Goal: Task Accomplishment & Management: Manage account settings

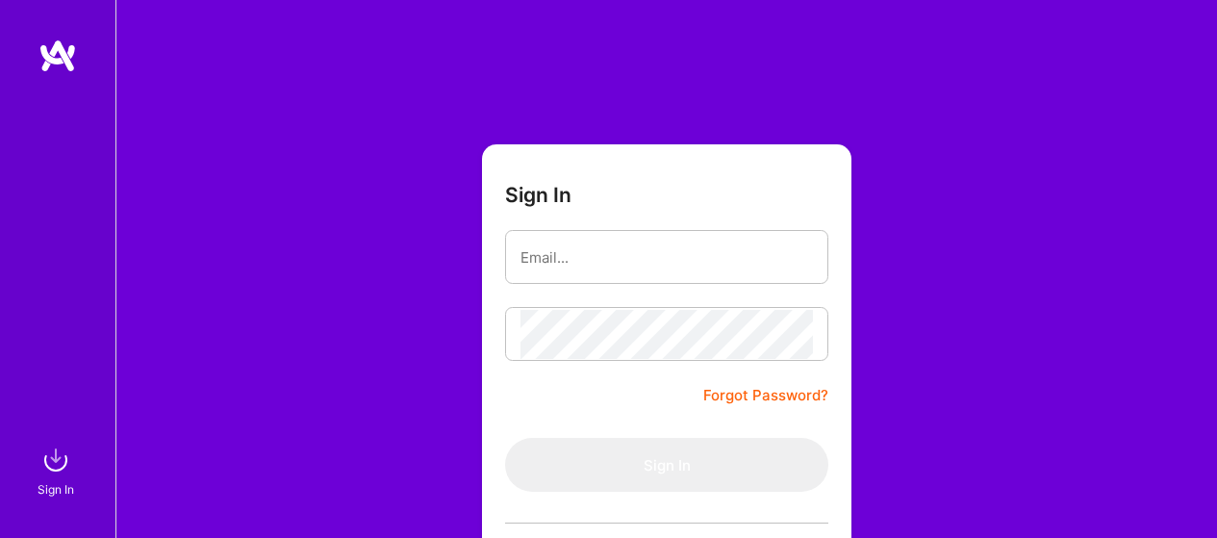
click at [591, 253] on input "email" at bounding box center [667, 257] width 292 height 49
click at [564, 264] on input "email" at bounding box center [667, 257] width 292 height 49
click at [551, 278] on input "email" at bounding box center [667, 257] width 292 height 49
click at [557, 268] on input "email" at bounding box center [667, 257] width 292 height 49
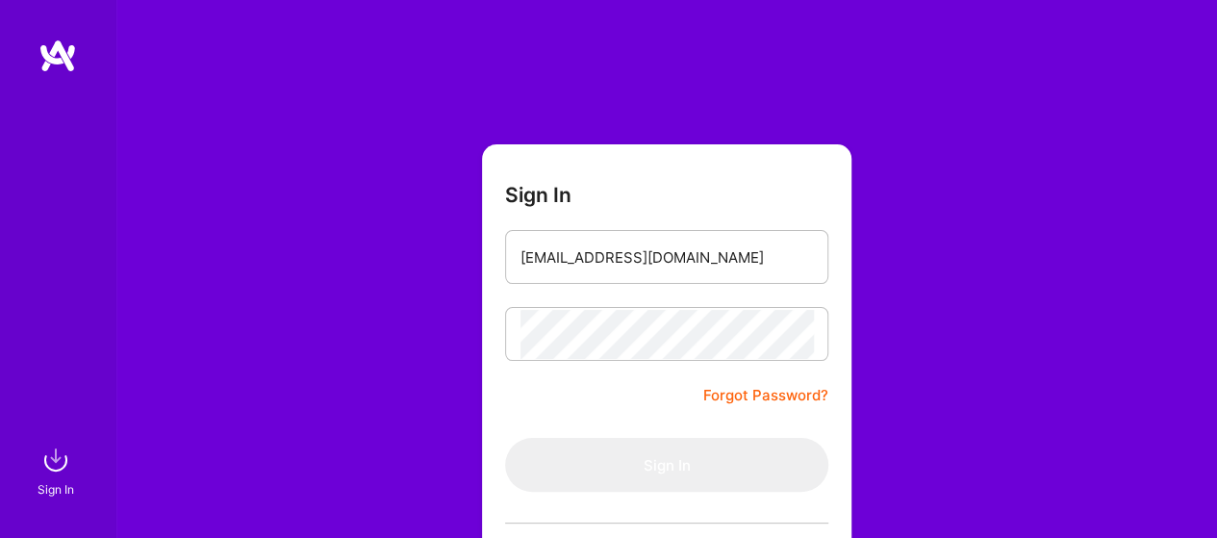
type input "[EMAIL_ADDRESS][DOMAIN_NAME]"
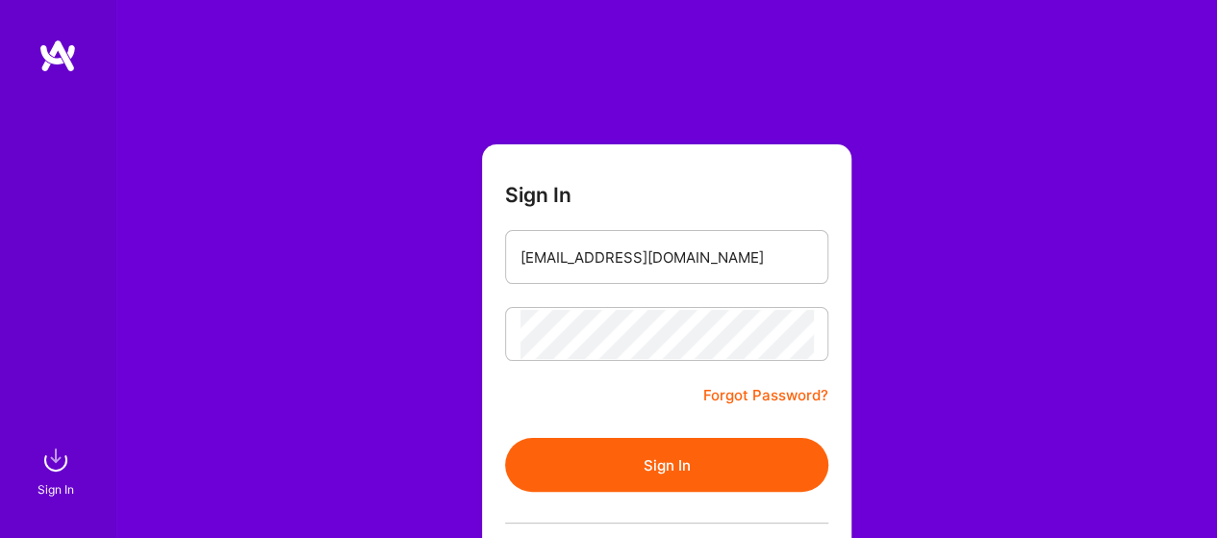
click at [653, 470] on button "Sign In" at bounding box center [666, 465] width 323 height 54
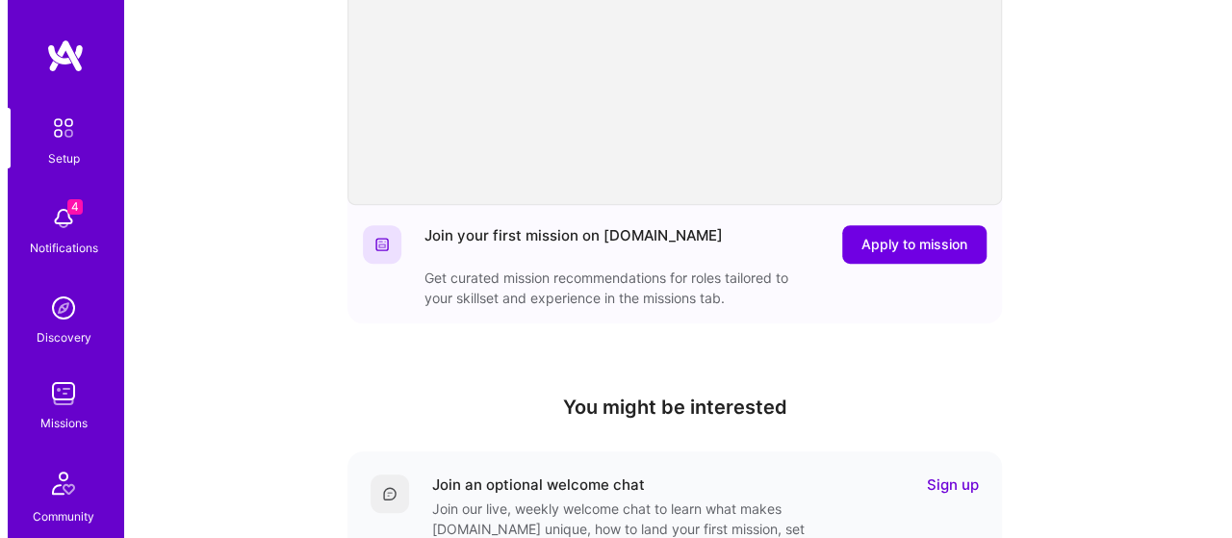
scroll to position [323, 0]
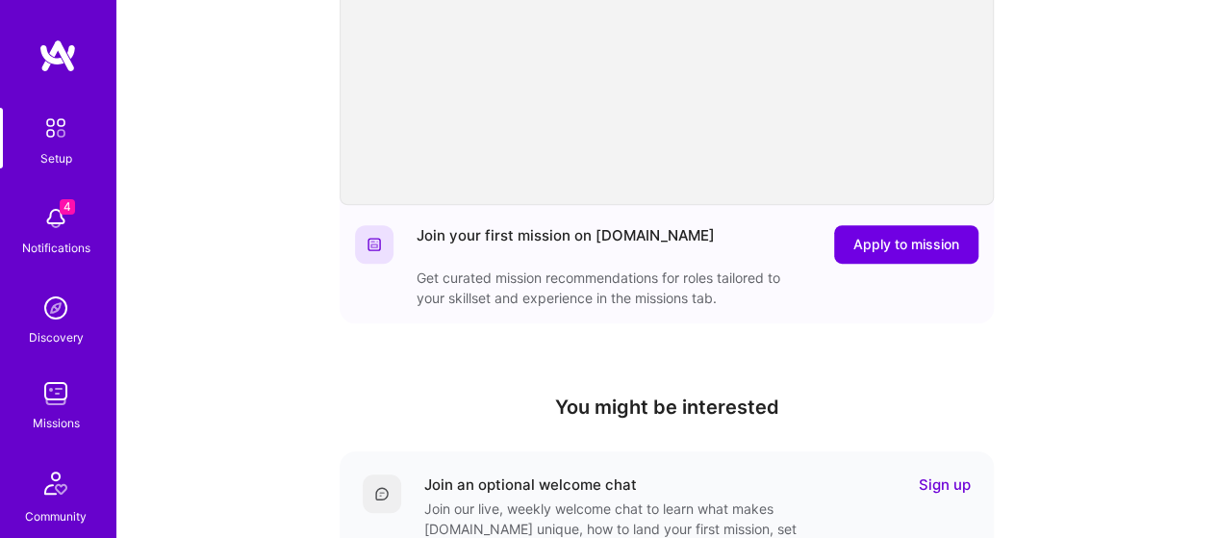
click at [60, 224] on img at bounding box center [56, 218] width 38 height 38
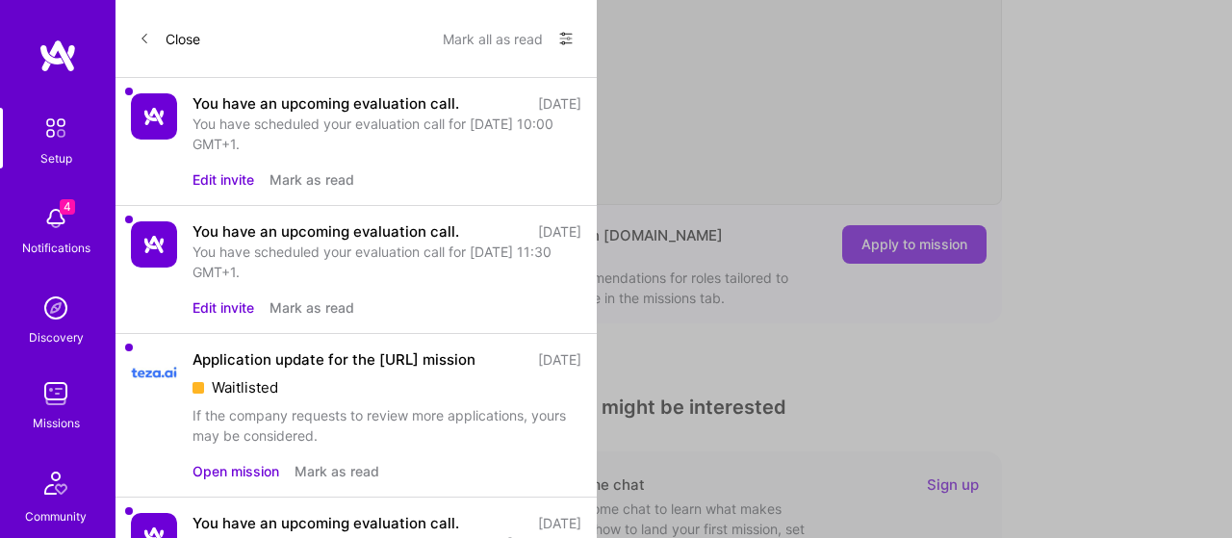
click at [149, 114] on img at bounding box center [154, 116] width 46 height 46
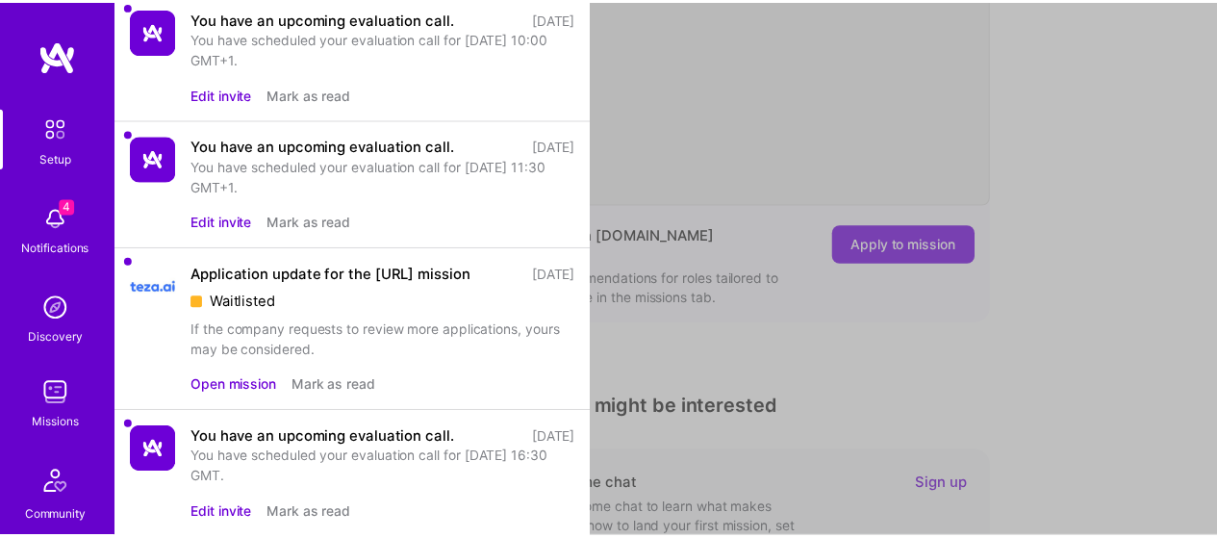
scroll to position [0, 0]
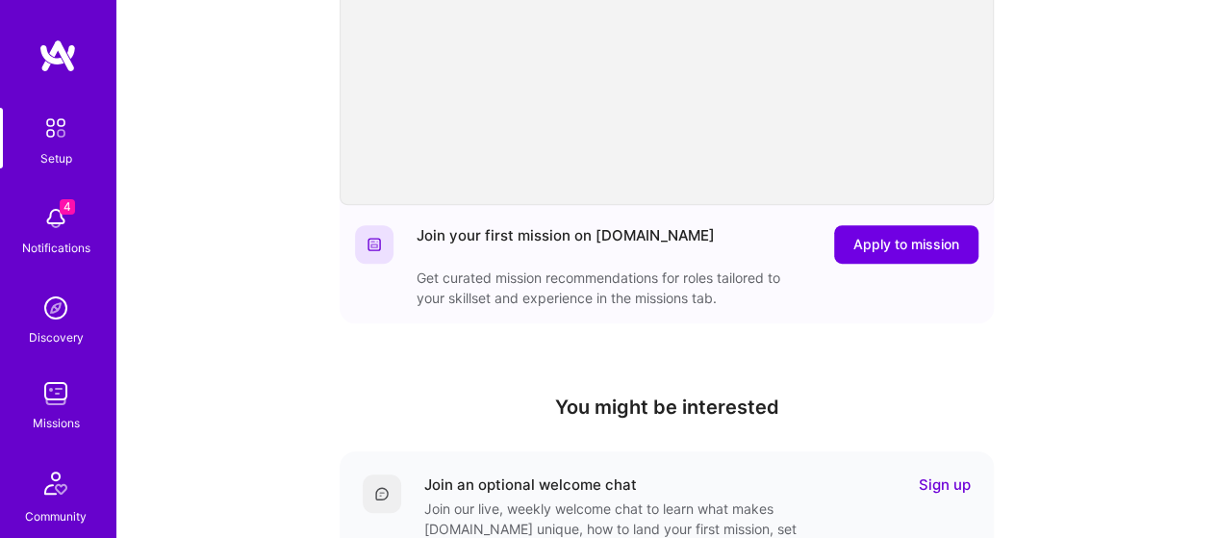
click at [53, 403] on img at bounding box center [56, 393] width 38 height 38
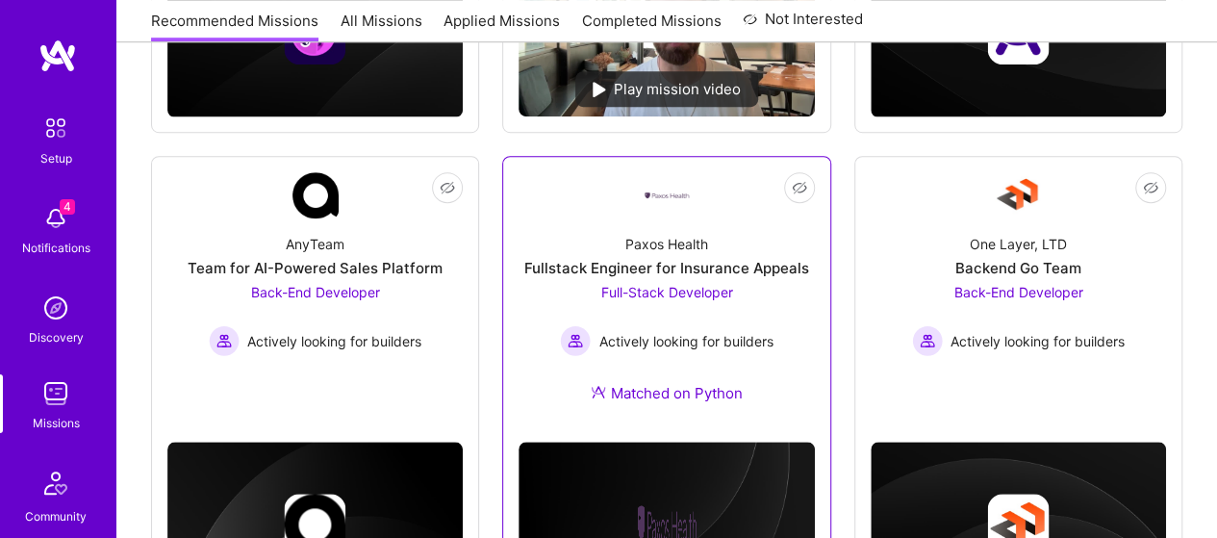
scroll to position [481, 0]
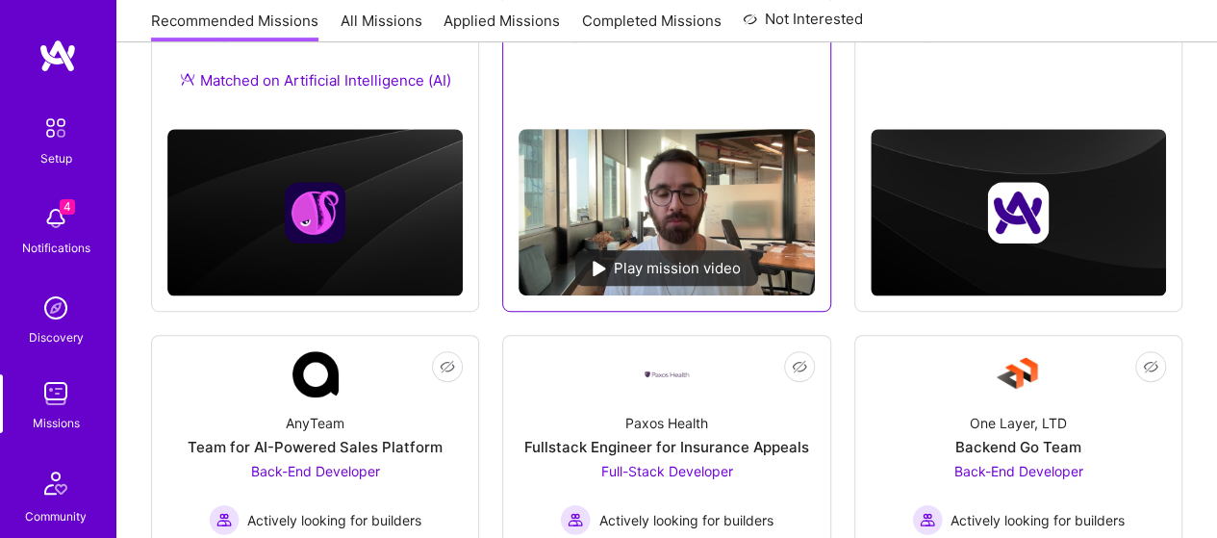
click at [592, 265] on div "Play mission video" at bounding box center [666, 268] width 183 height 36
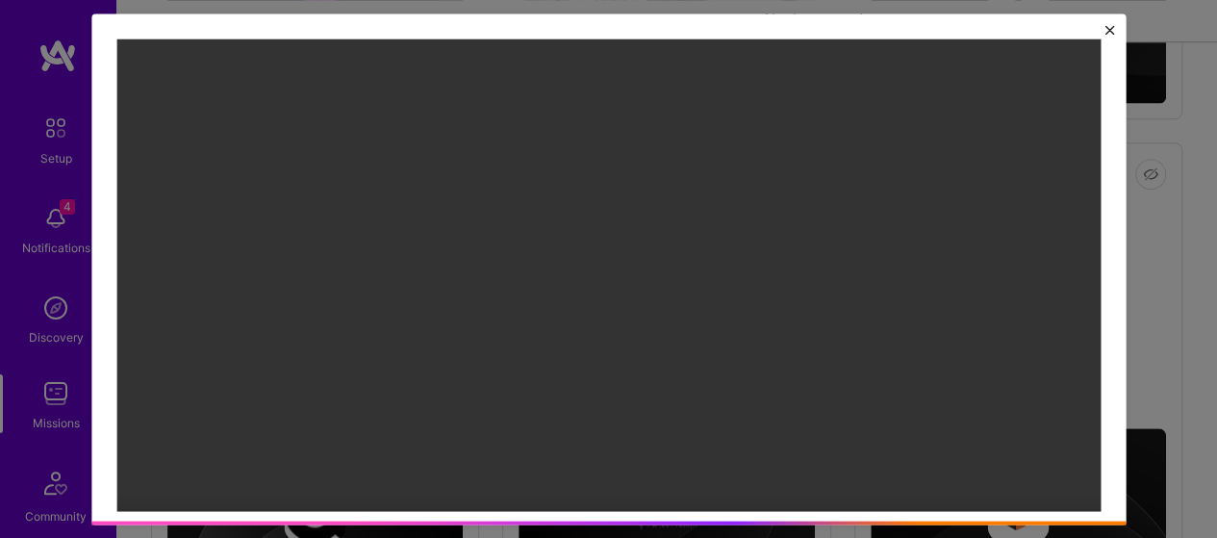
scroll to position [96, 0]
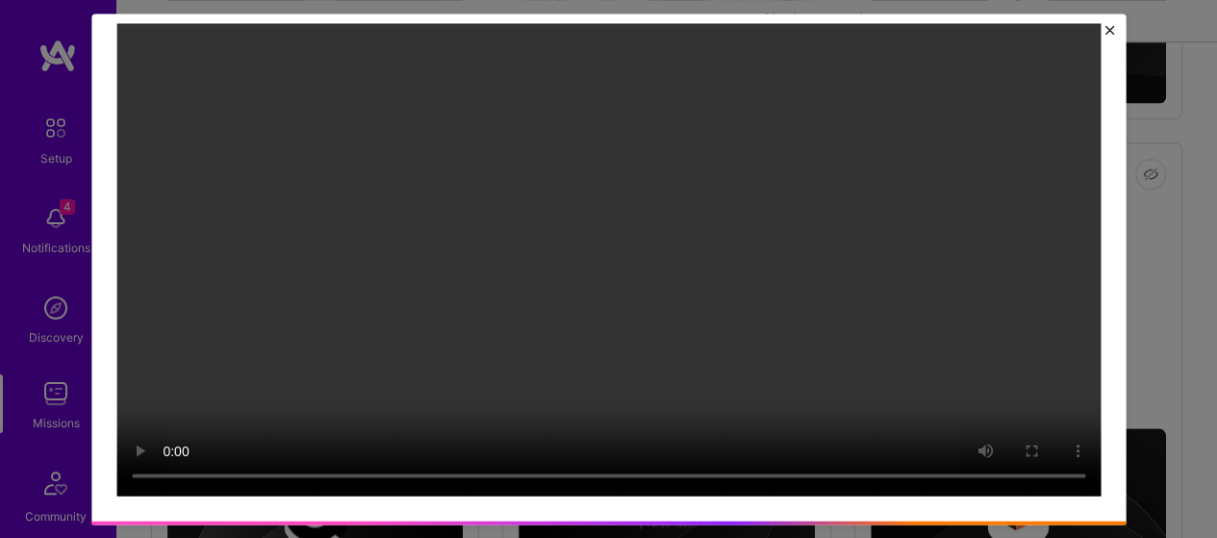
click at [1114, 26] on img "Close" at bounding box center [1110, 30] width 10 height 10
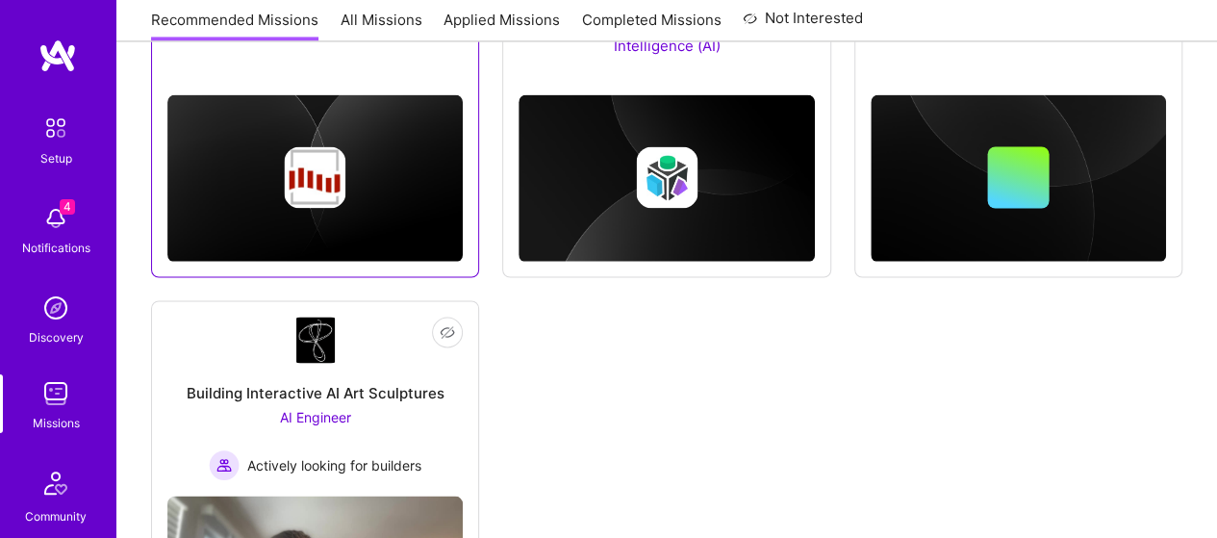
scroll to position [1724, 0]
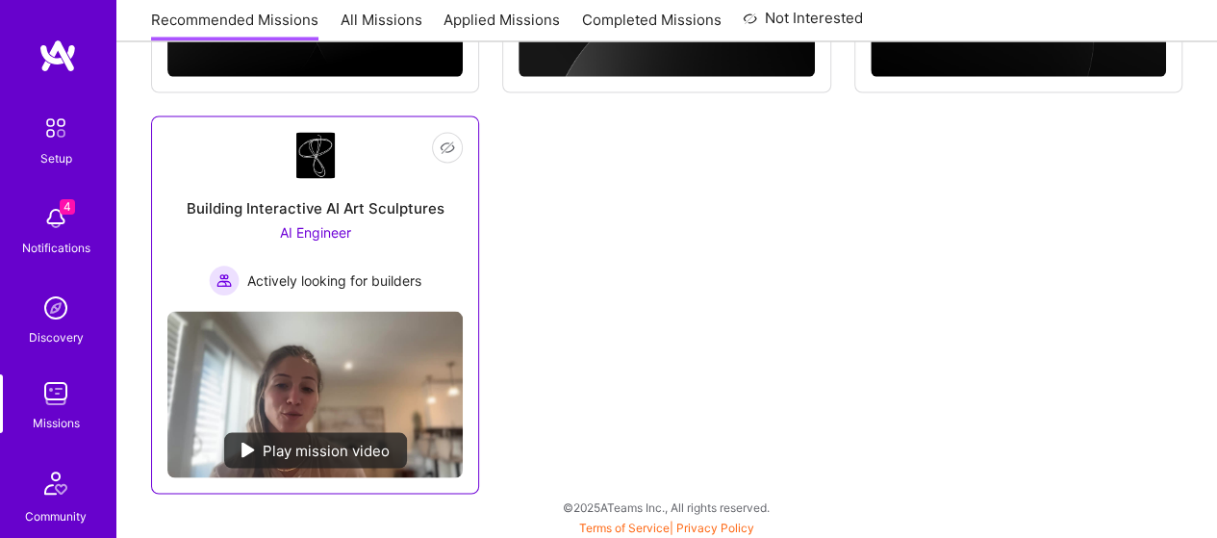
click at [248, 436] on div "Play mission video" at bounding box center [315, 450] width 183 height 36
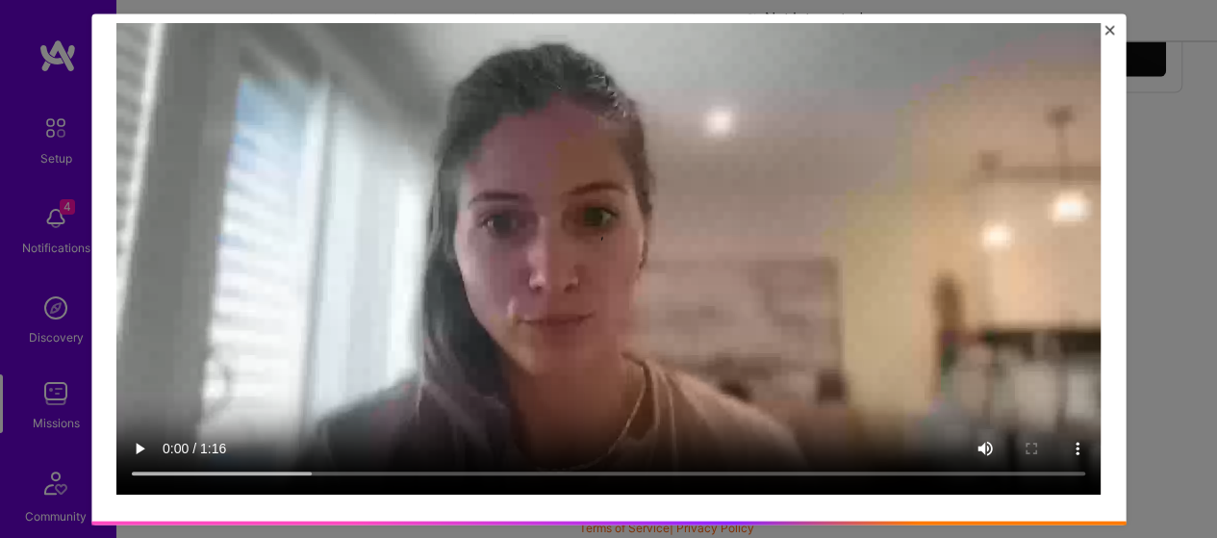
scroll to position [70, 0]
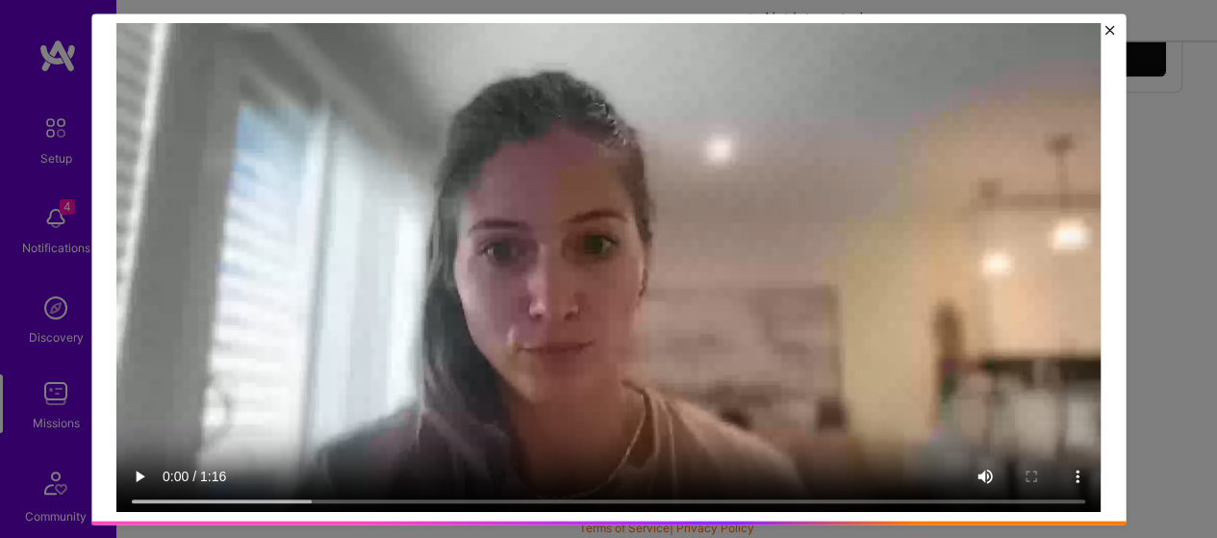
click at [1114, 25] on img "Close" at bounding box center [1110, 30] width 10 height 10
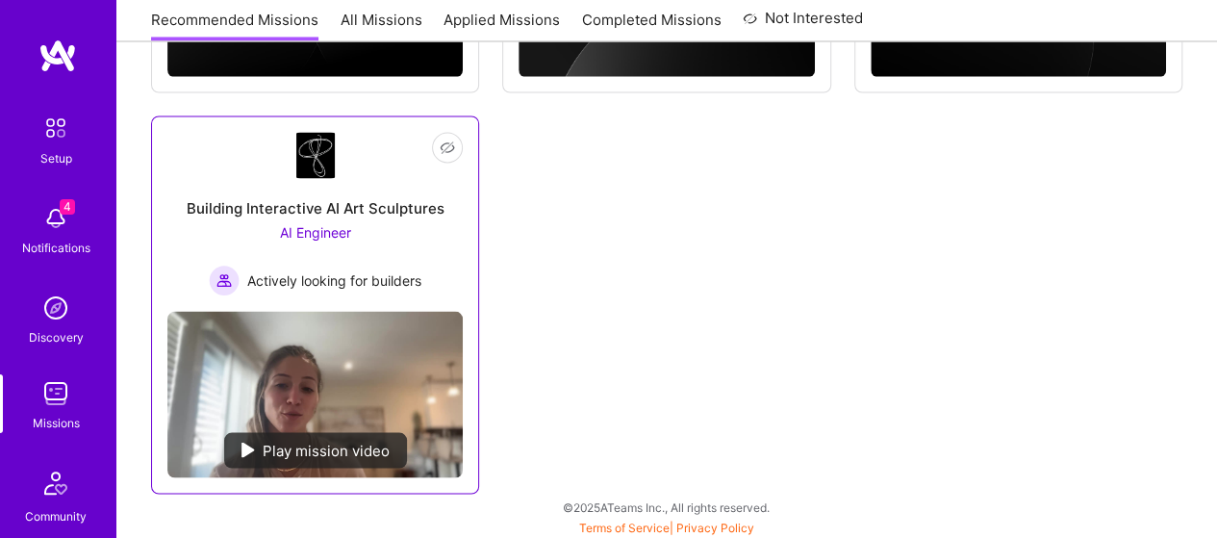
click at [321, 153] on img at bounding box center [315, 155] width 38 height 46
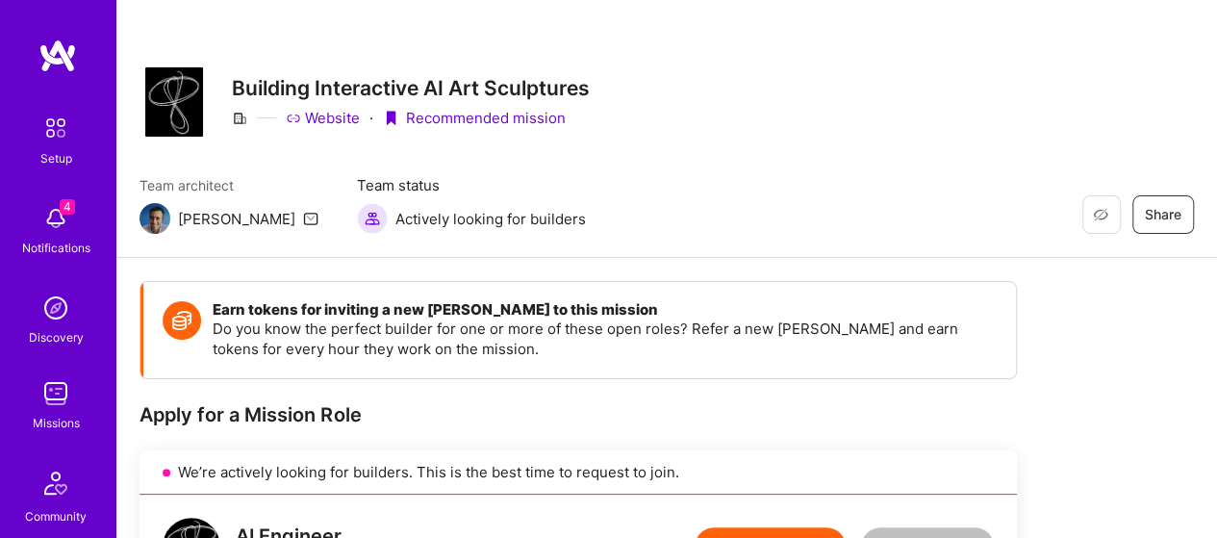
click at [47, 214] on img at bounding box center [56, 218] width 38 height 38
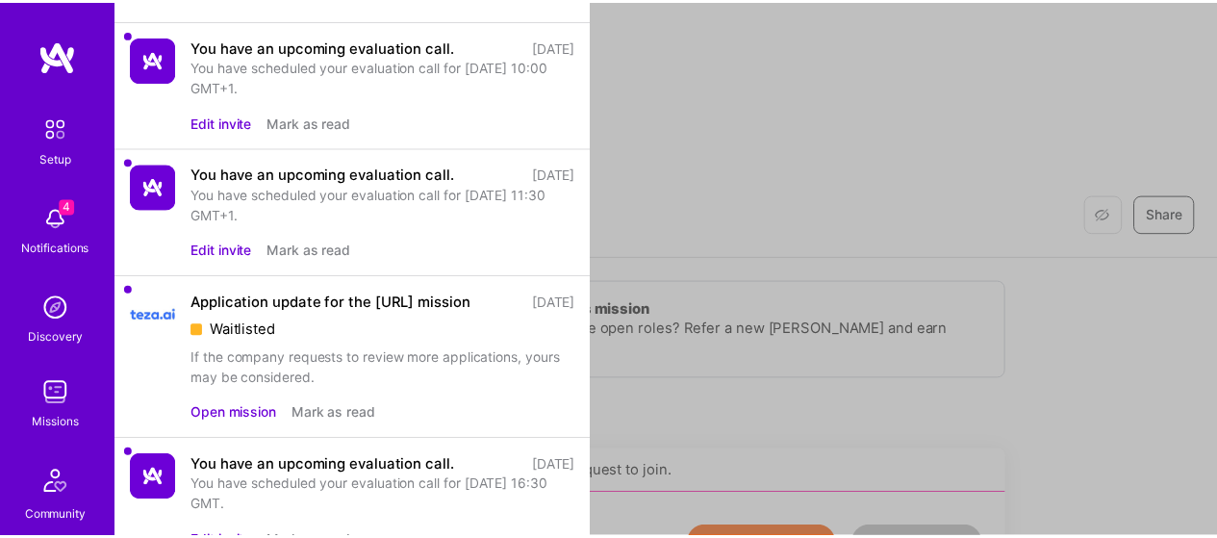
scroll to position [86, 0]
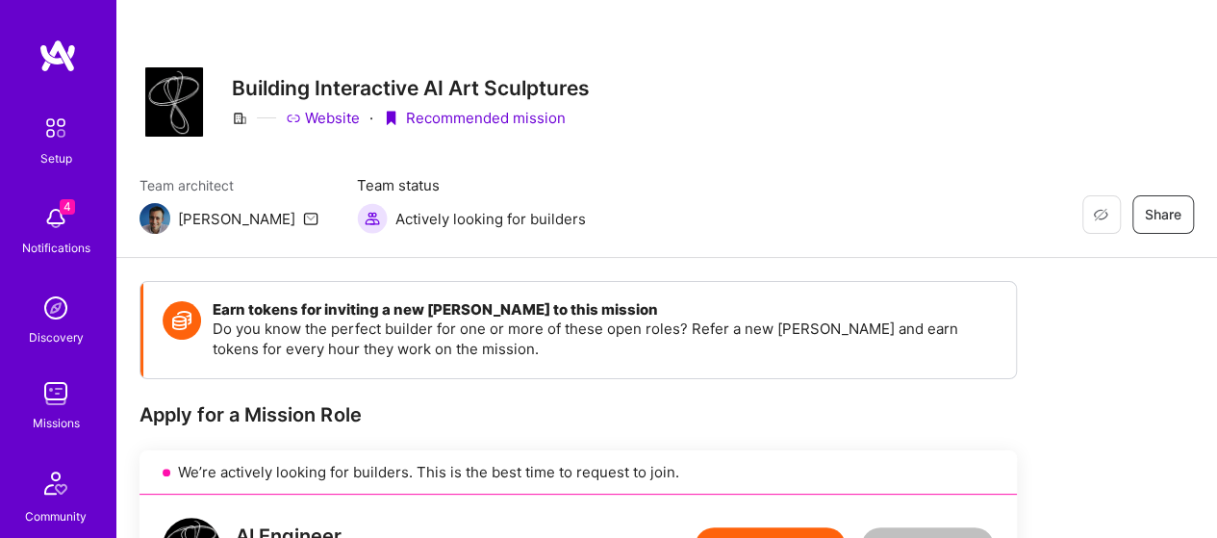
click at [49, 43] on img at bounding box center [57, 55] width 38 height 35
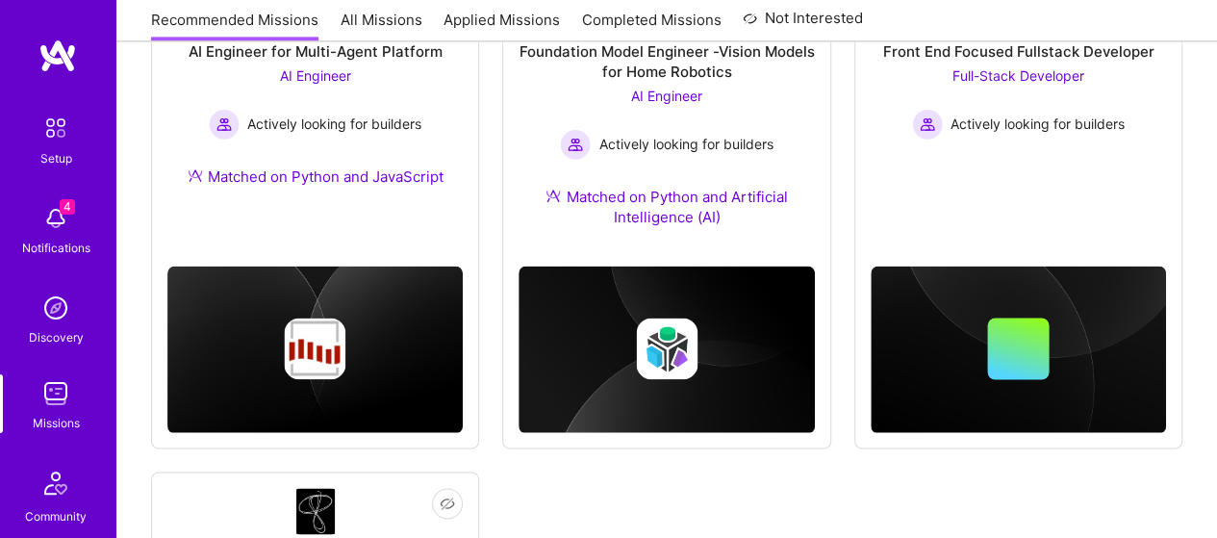
scroll to position [1339, 0]
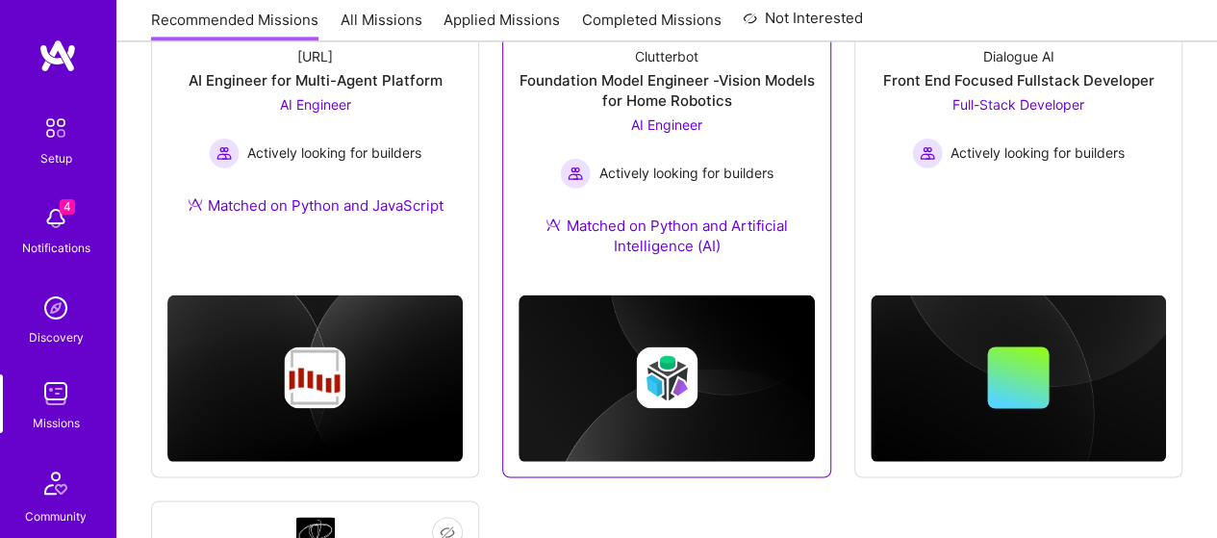
click at [675, 81] on div "Foundation Model Engineer -Vision Models for Home Robotics" at bounding box center [666, 90] width 295 height 40
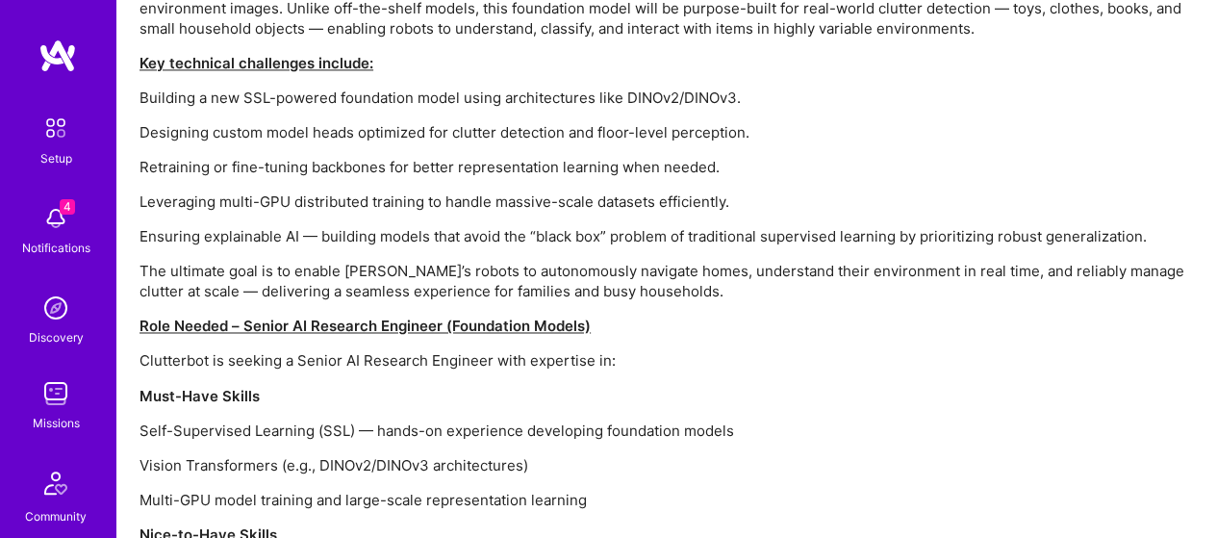
scroll to position [1539, 0]
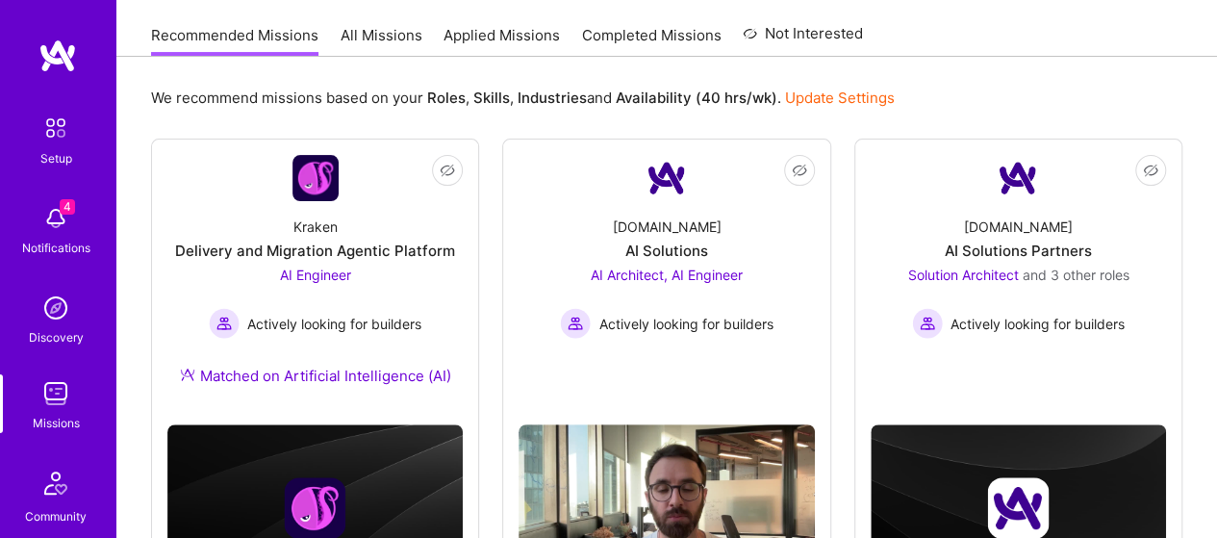
scroll to position [185, 0]
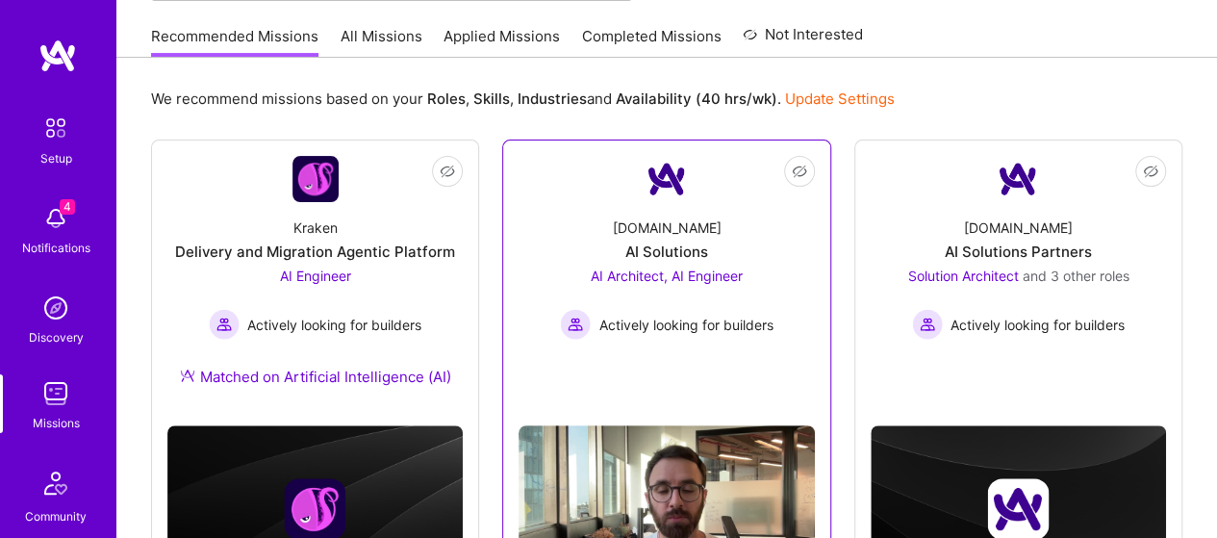
click at [650, 257] on div "AI Solutions" at bounding box center [666, 252] width 83 height 20
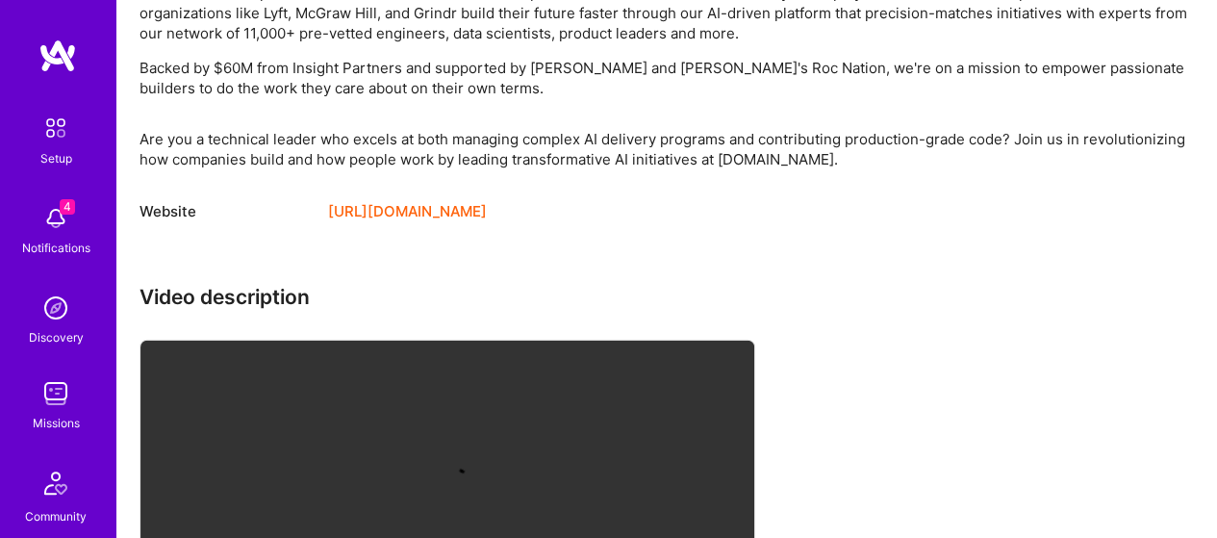
scroll to position [1920, 0]
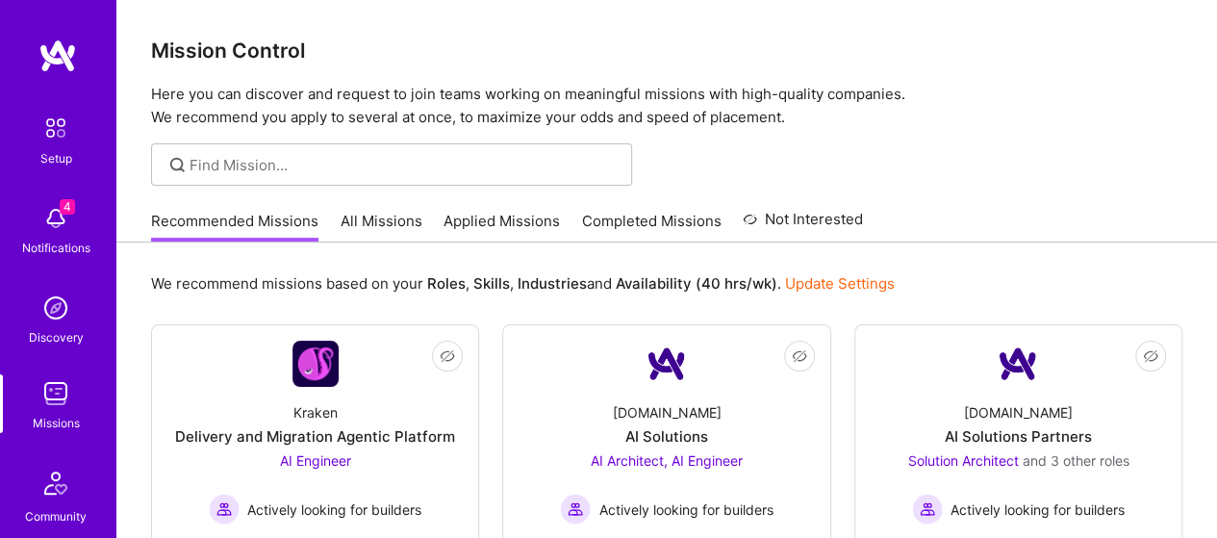
click at [50, 492] on img at bounding box center [56, 483] width 46 height 46
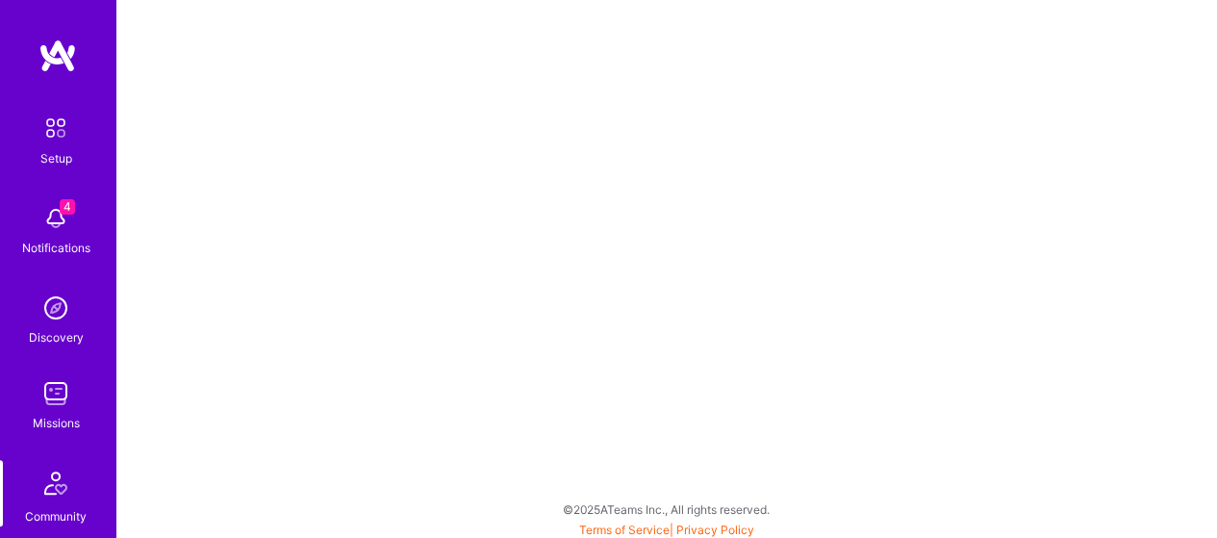
click at [37, 494] on img at bounding box center [56, 483] width 46 height 46
click at [52, 394] on img at bounding box center [56, 393] width 38 height 38
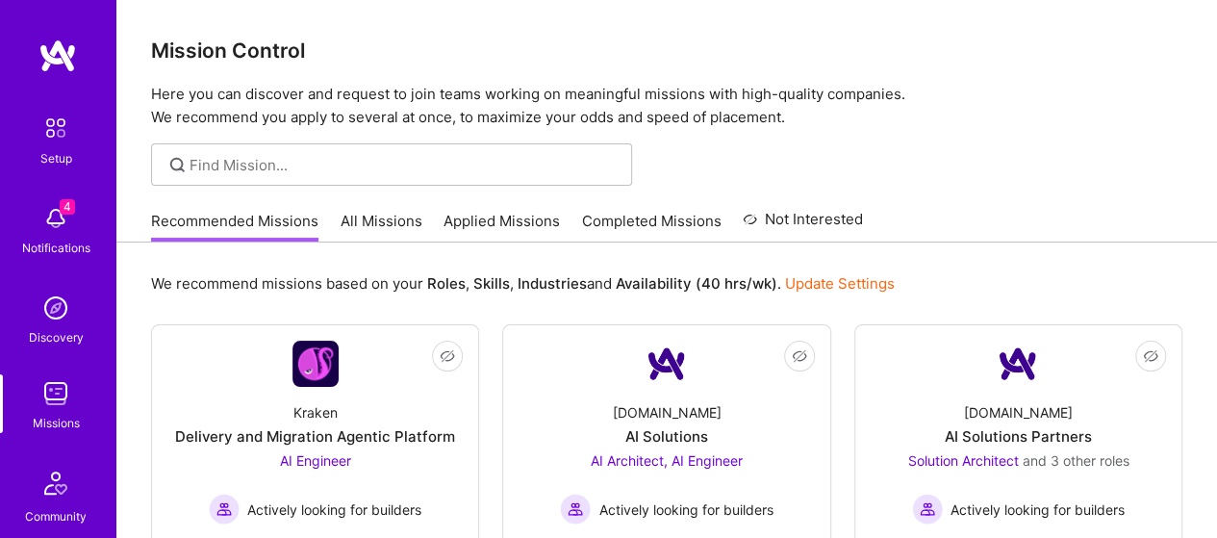
click at [37, 313] on img at bounding box center [56, 308] width 38 height 38
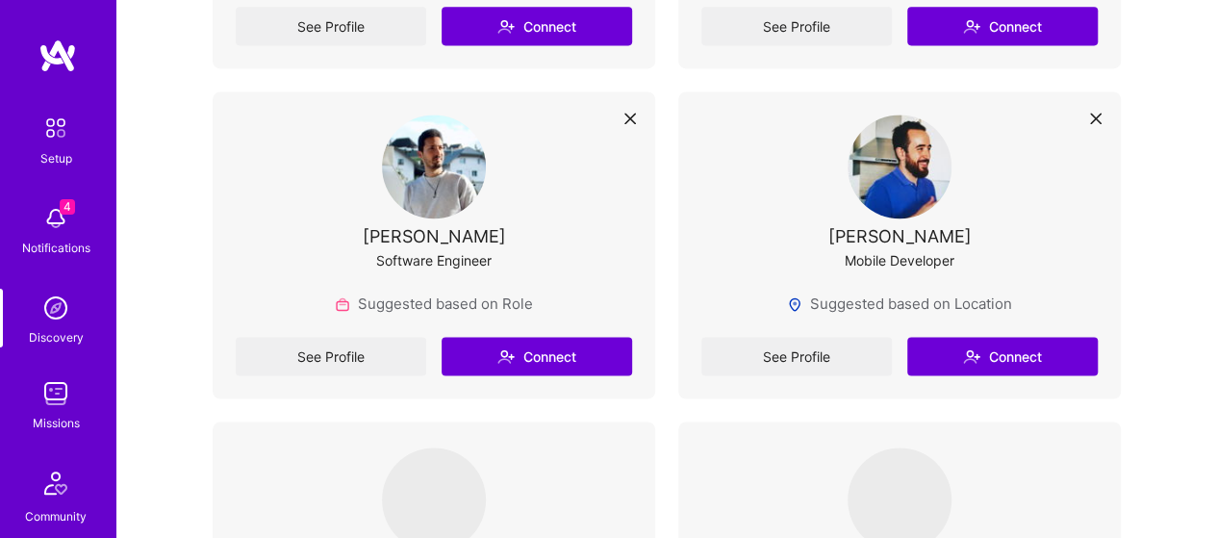
scroll to position [5003, 0]
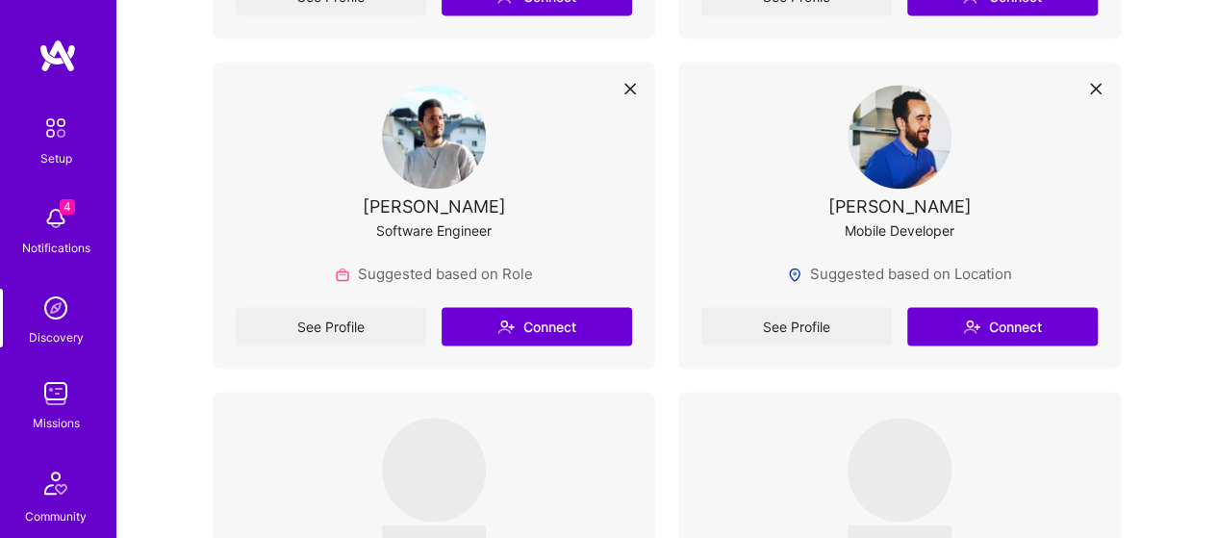
click at [54, 126] on img at bounding box center [56, 128] width 40 height 40
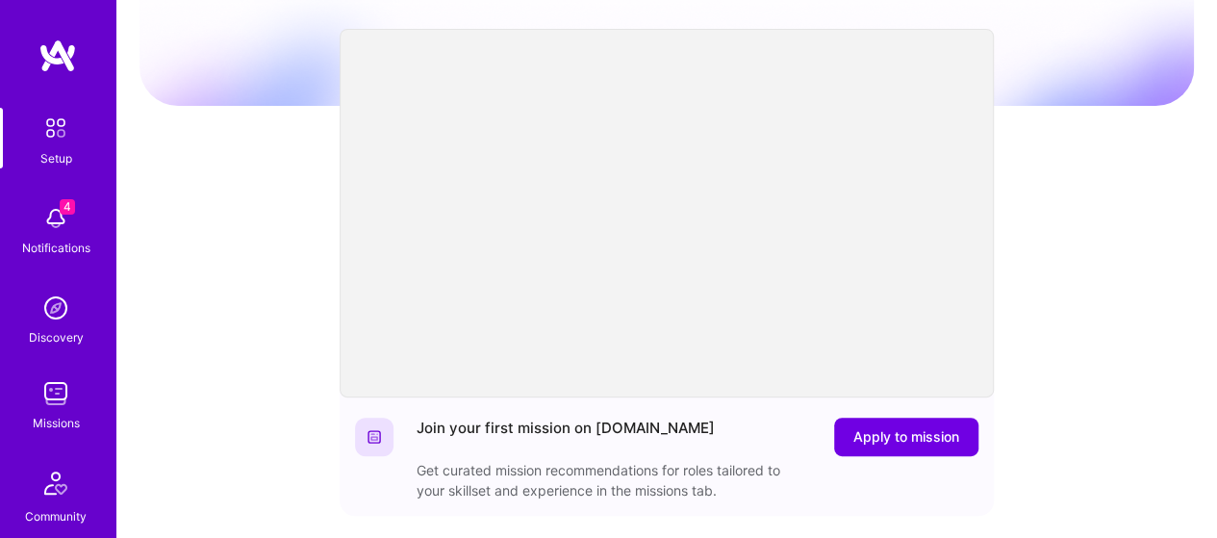
scroll to position [131, 0]
click at [38, 39] on img at bounding box center [57, 55] width 38 height 35
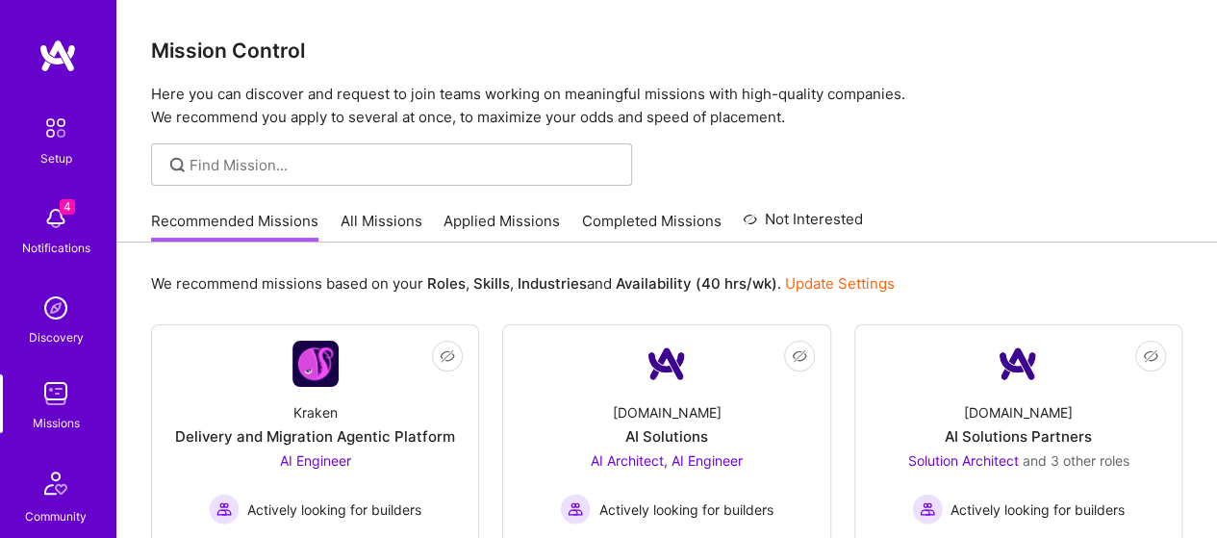
click at [36, 497] on img at bounding box center [56, 483] width 46 height 46
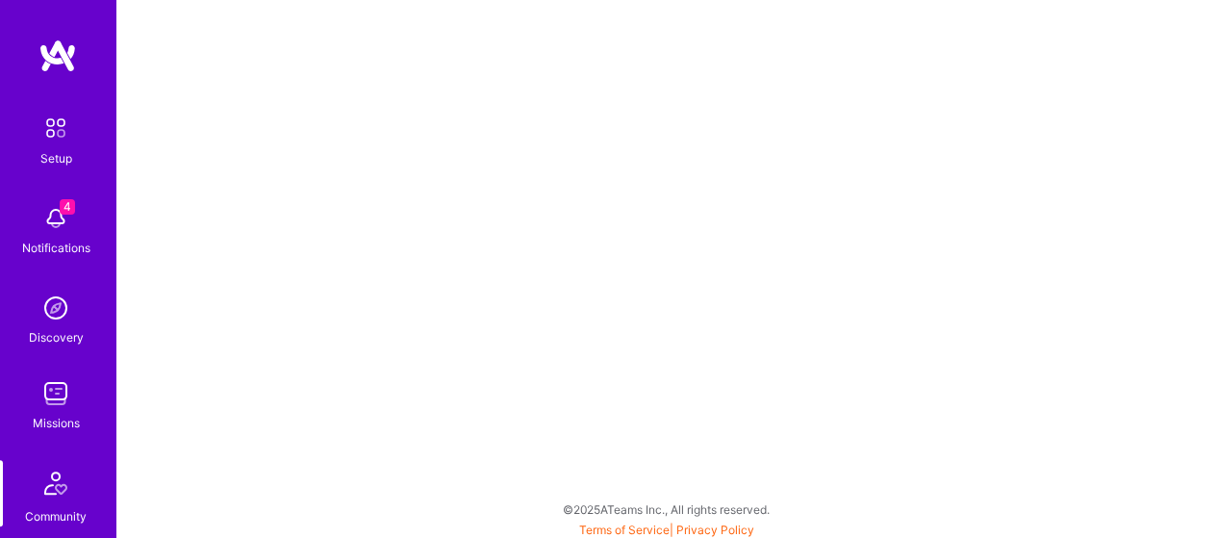
click at [53, 484] on img at bounding box center [56, 483] width 46 height 46
click at [56, 51] on img at bounding box center [57, 55] width 38 height 35
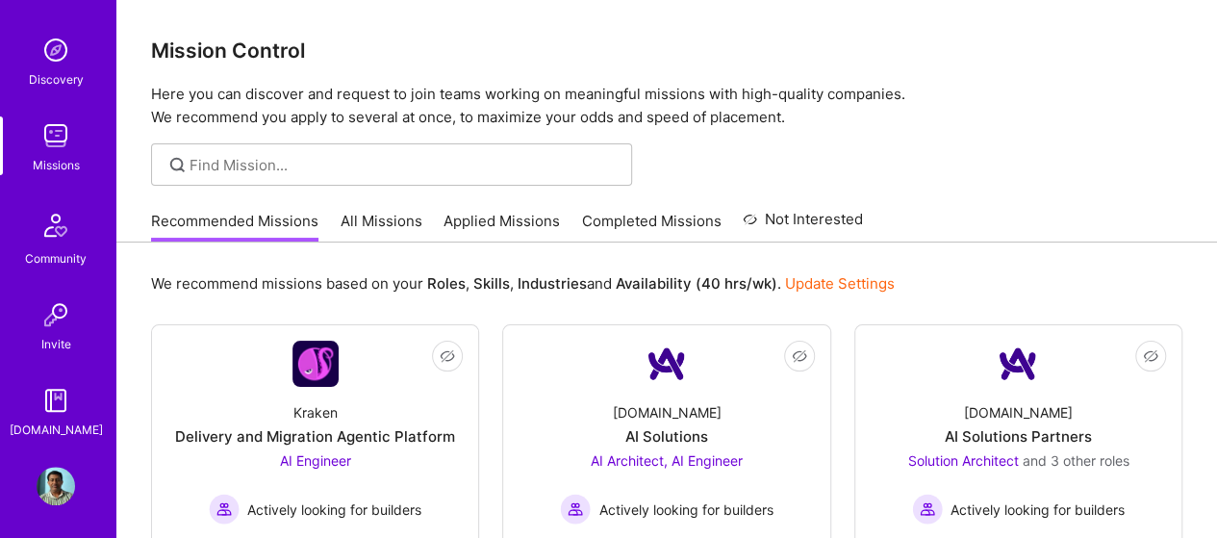
scroll to position [264, 0]
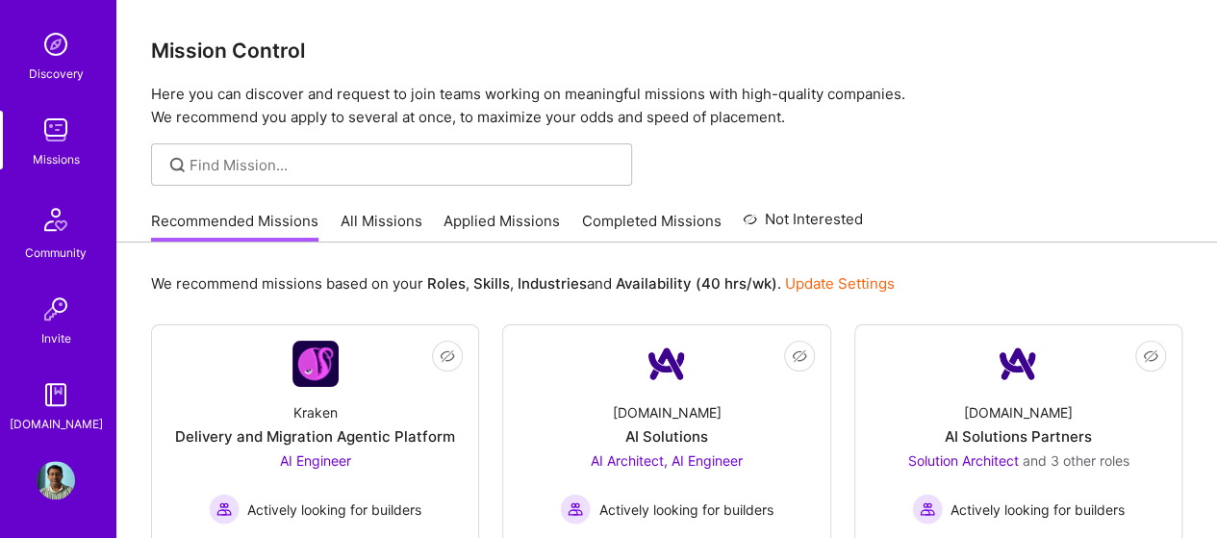
click at [44, 307] on img at bounding box center [56, 309] width 38 height 38
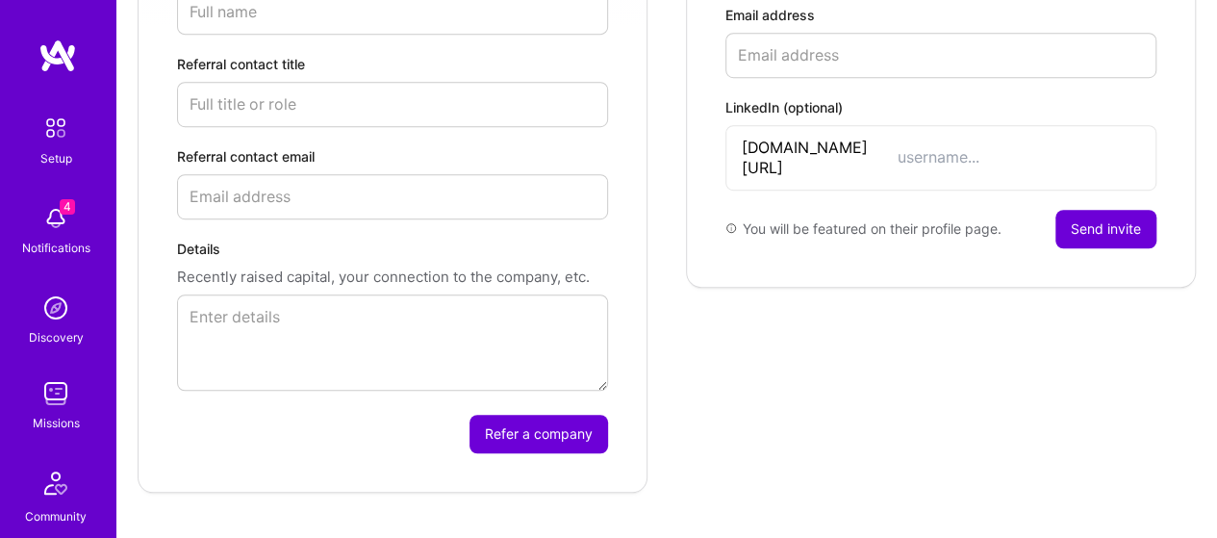
scroll to position [604, 0]
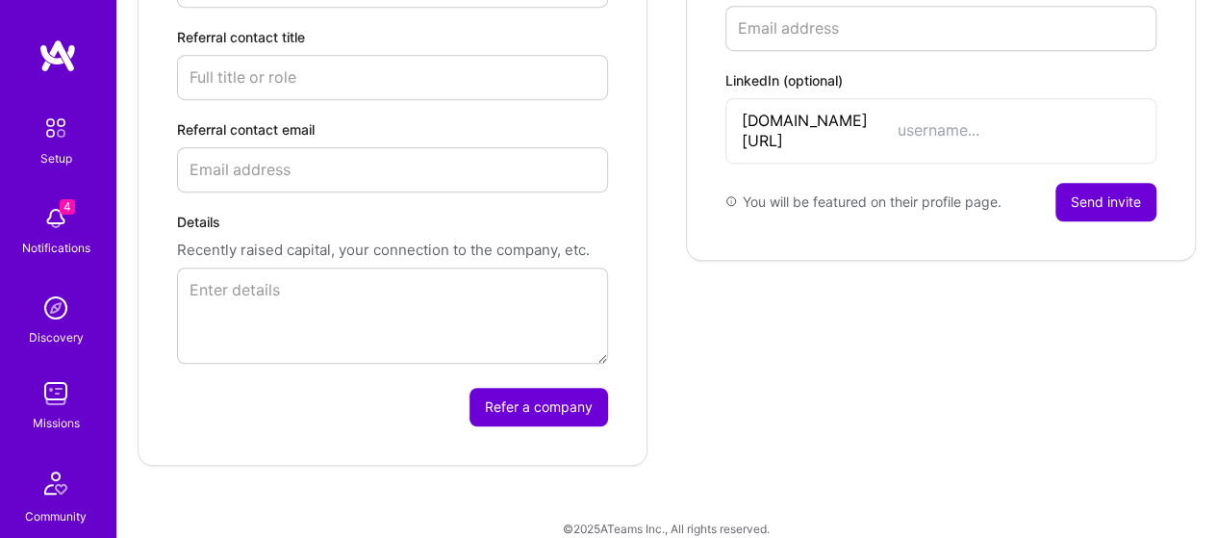
click at [37, 390] on img at bounding box center [56, 393] width 38 height 38
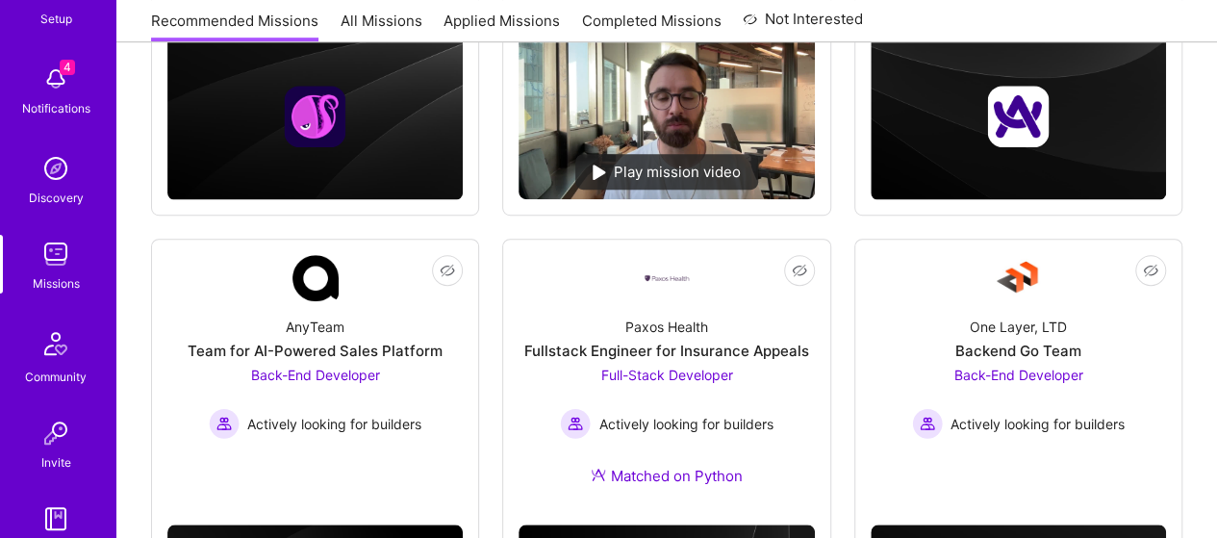
scroll to position [264, 0]
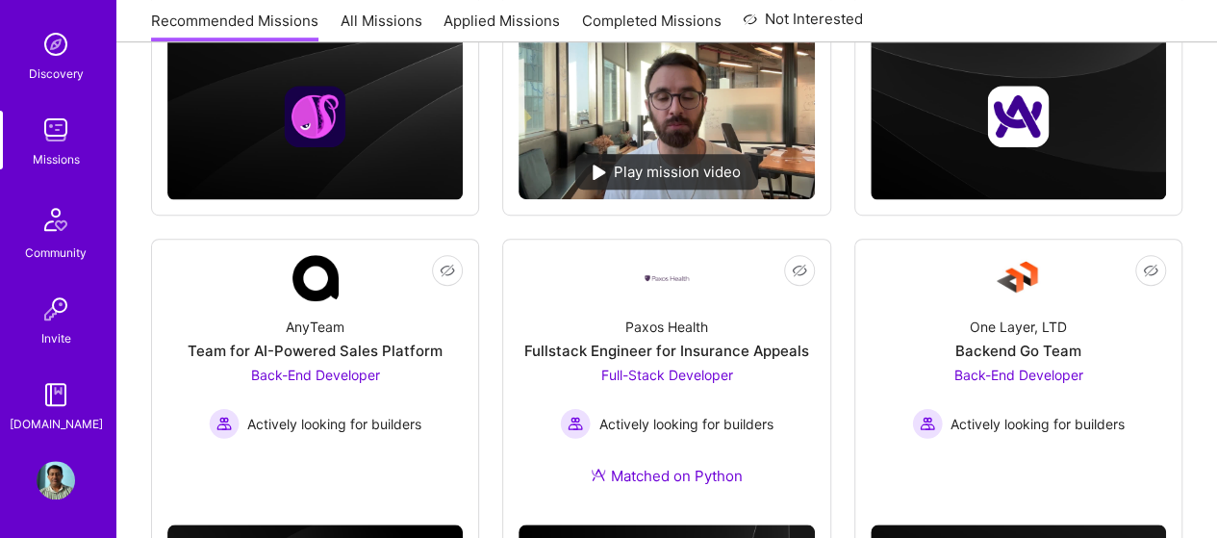
click at [46, 402] on img at bounding box center [56, 394] width 38 height 38
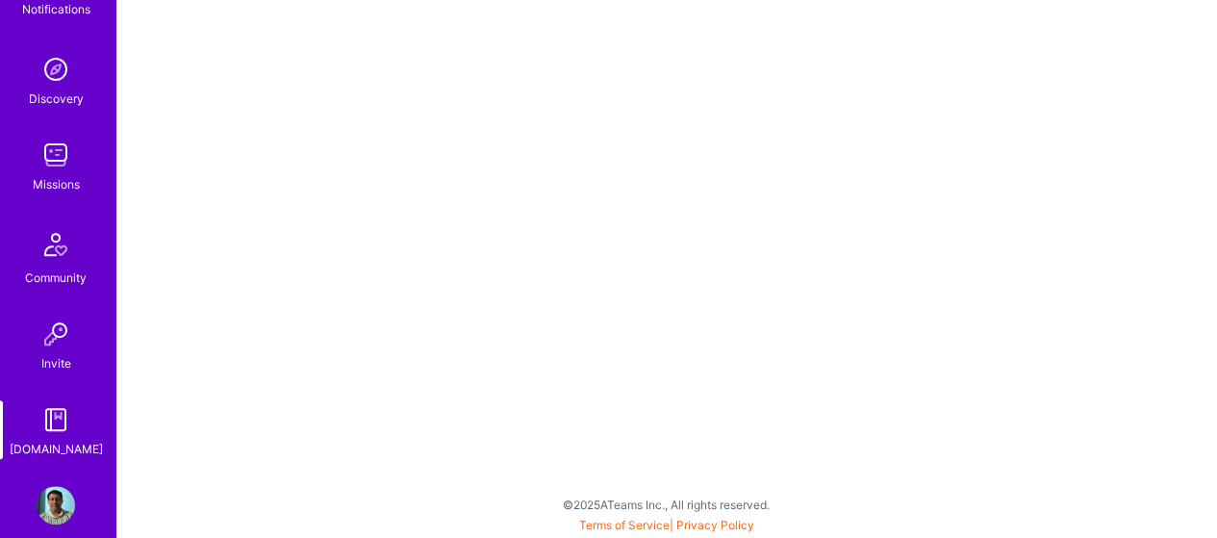
scroll to position [264, 0]
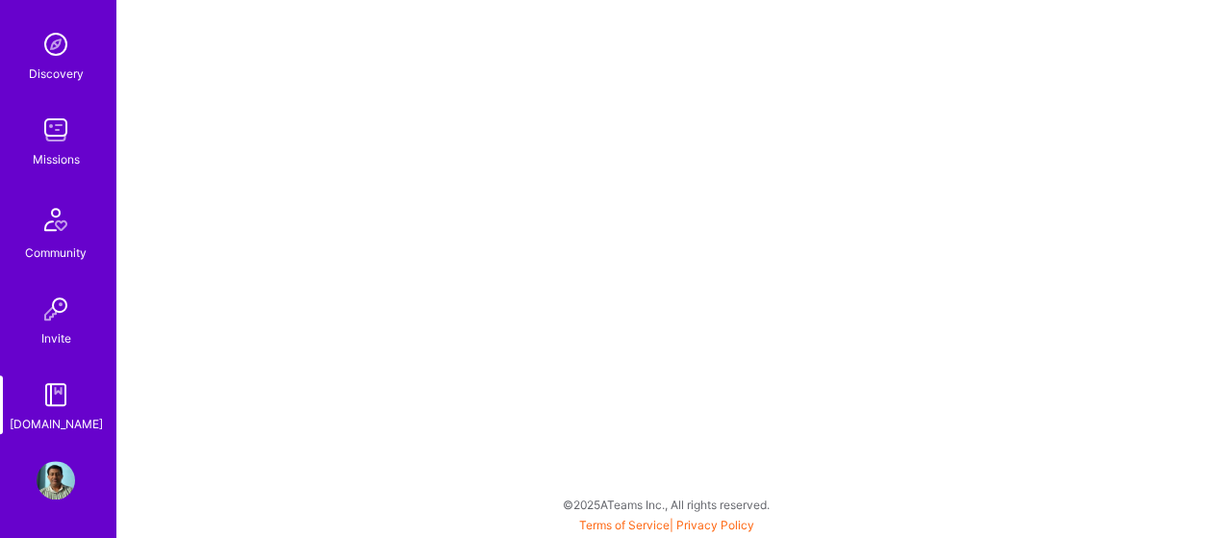
click at [44, 473] on img at bounding box center [56, 480] width 38 height 38
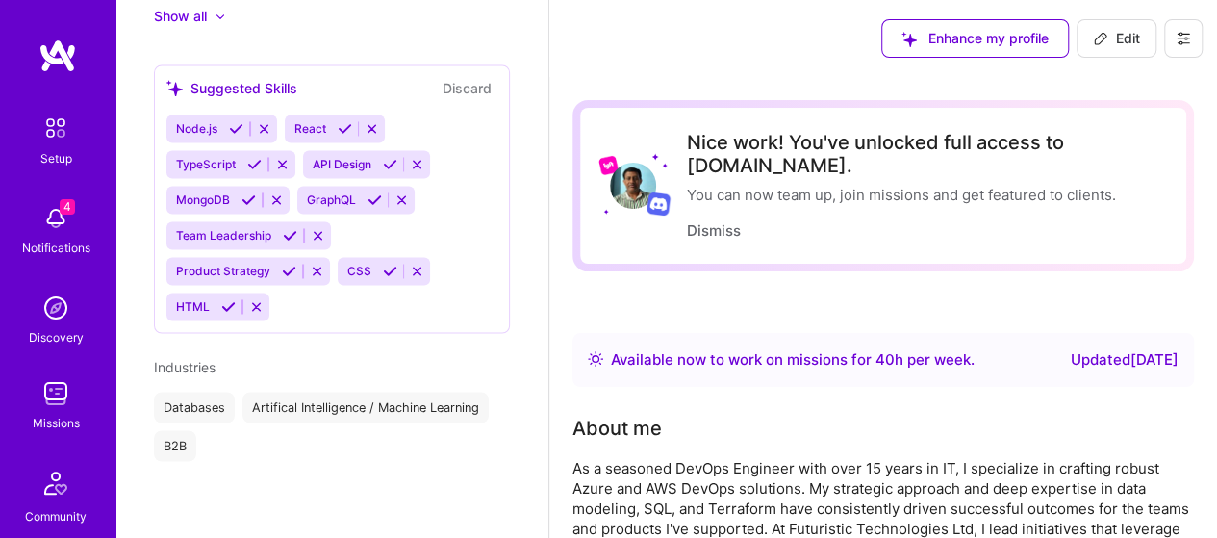
click at [1191, 34] on button at bounding box center [1183, 38] width 38 height 38
click at [1119, 136] on button "Payment method" at bounding box center [1130, 131] width 144 height 49
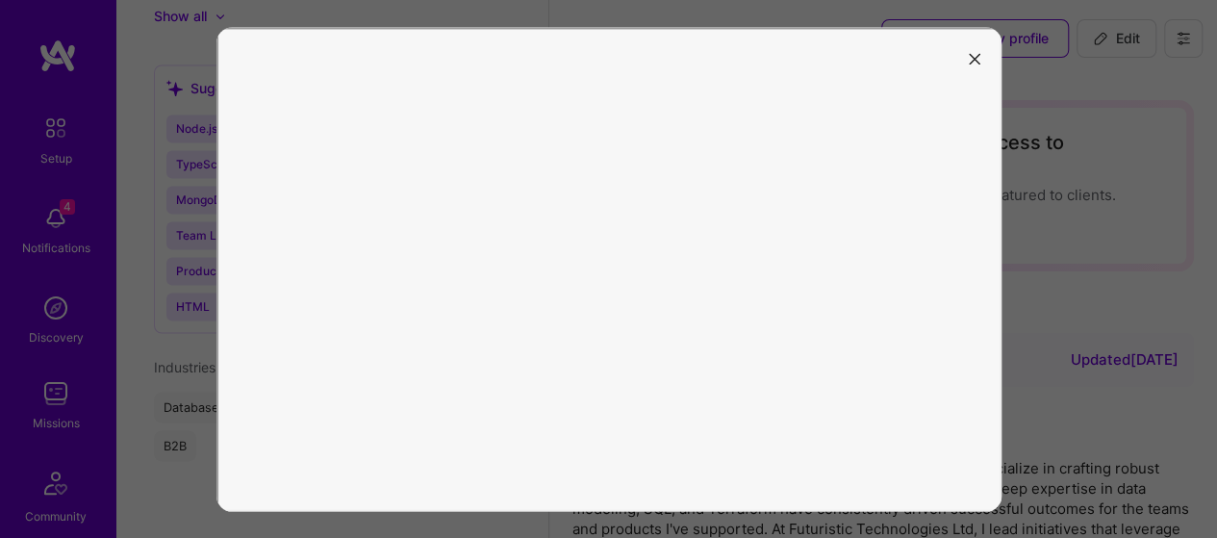
click at [973, 57] on icon "modal" at bounding box center [975, 60] width 12 height 12
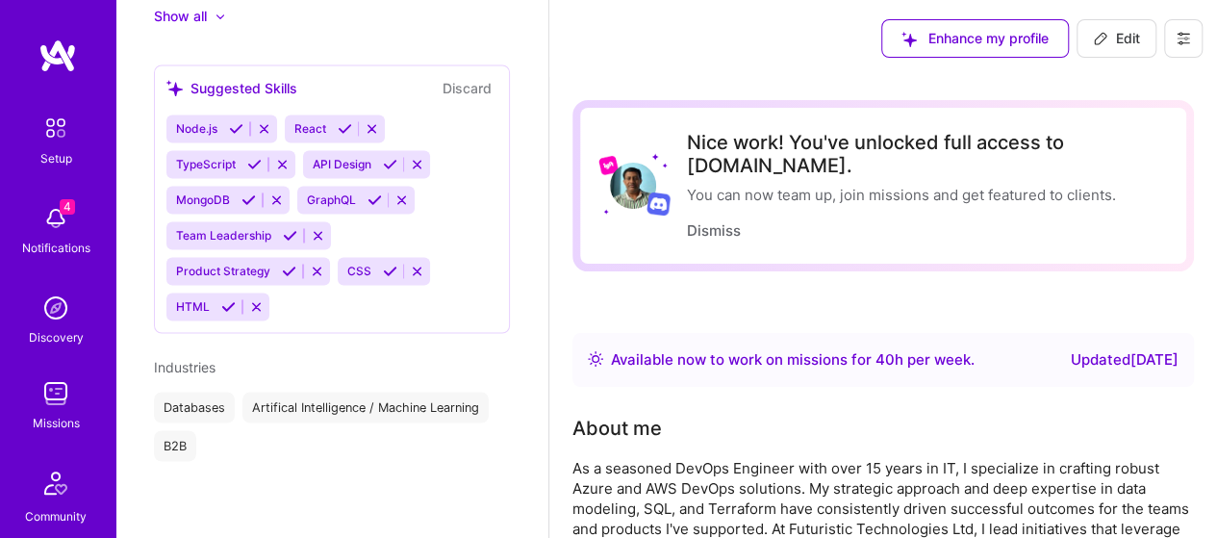
click at [1187, 45] on icon at bounding box center [1183, 38] width 15 height 15
click at [1108, 89] on button "Settings" at bounding box center [1130, 82] width 144 height 49
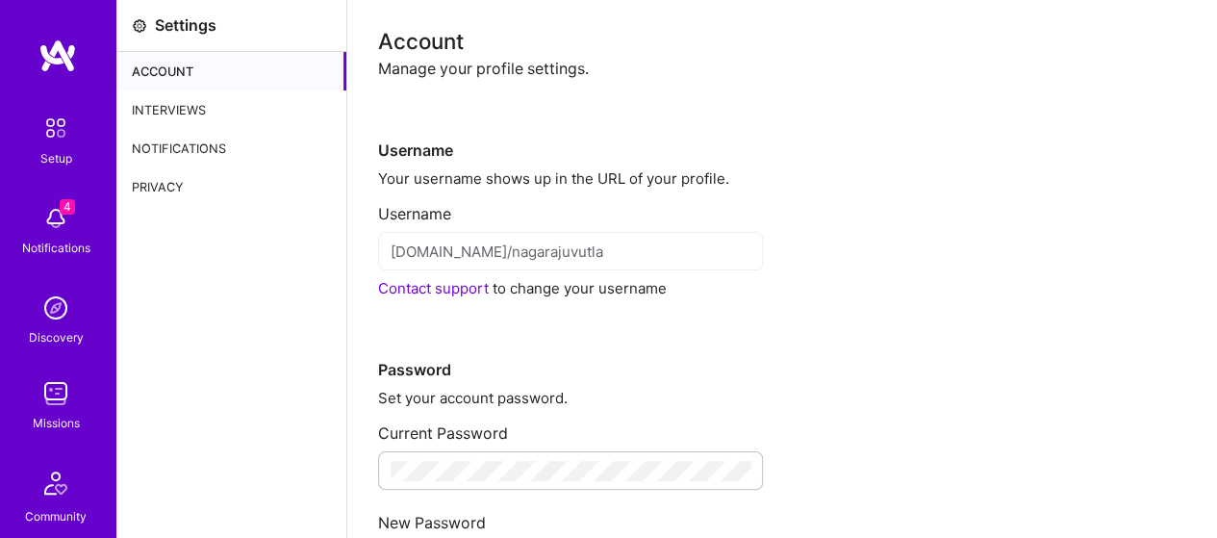
click at [155, 78] on div "Account" at bounding box center [231, 71] width 230 height 38
click at [163, 96] on div "Interviews" at bounding box center [231, 109] width 230 height 38
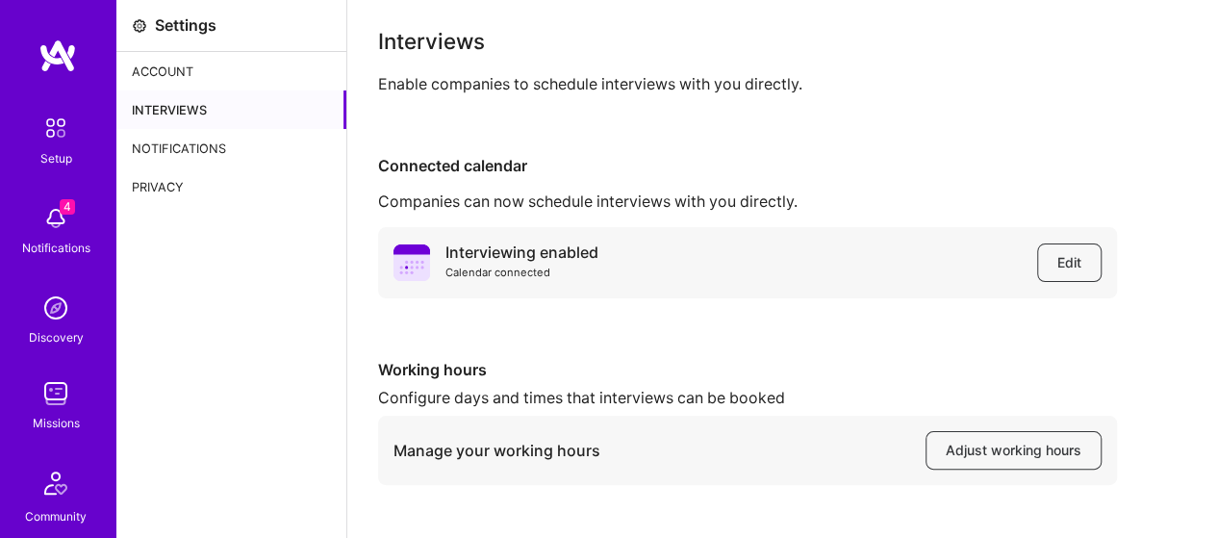
click at [209, 143] on div "Notifications" at bounding box center [231, 148] width 230 height 38
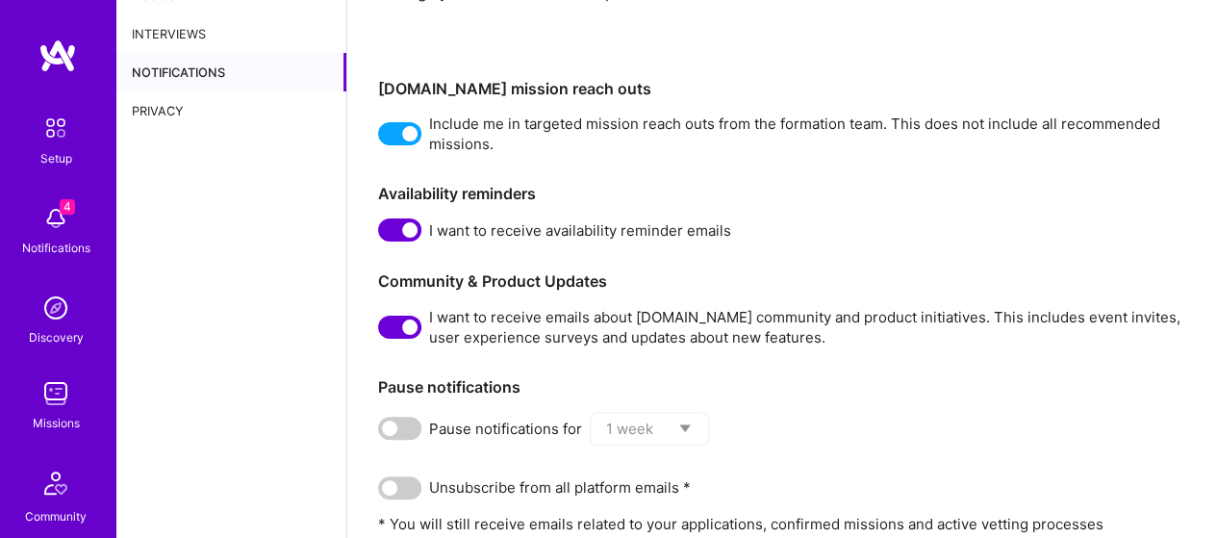
scroll to position [37, 0]
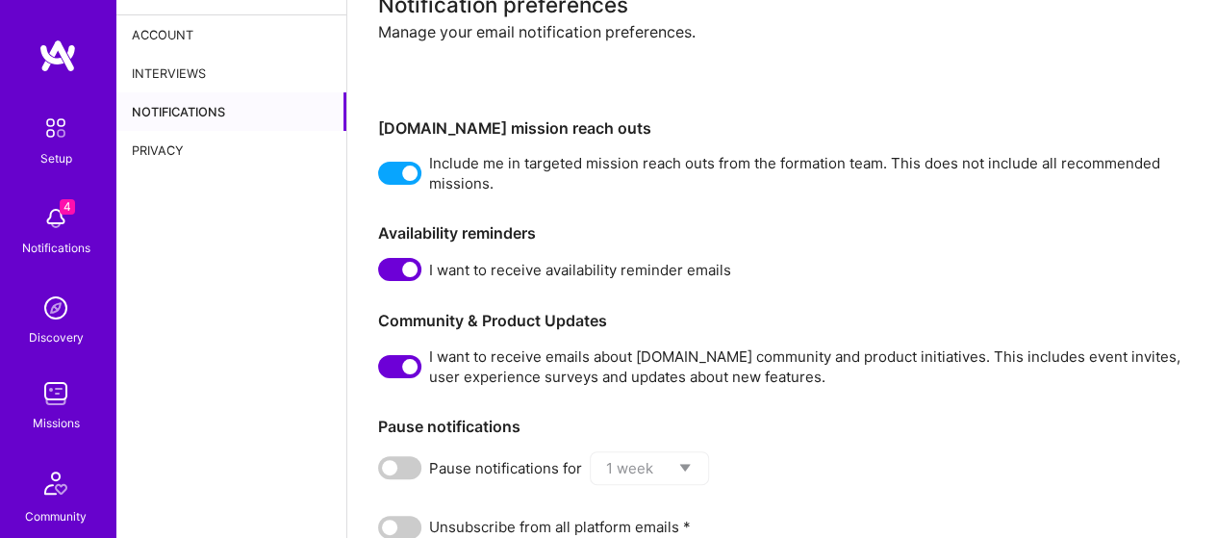
click at [150, 159] on div "Privacy" at bounding box center [231, 150] width 230 height 38
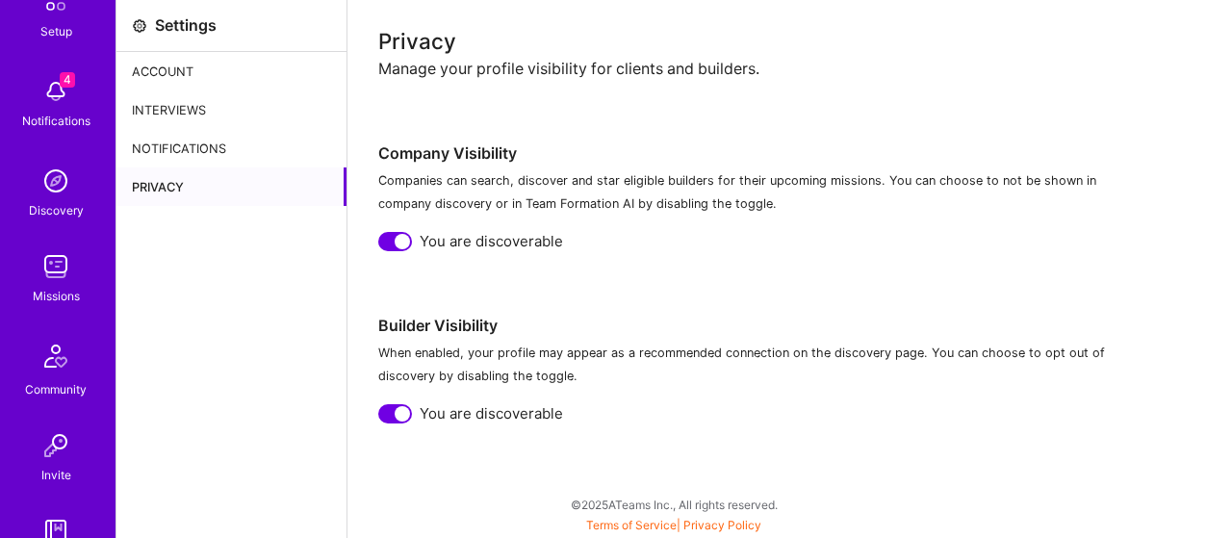
scroll to position [264, 0]
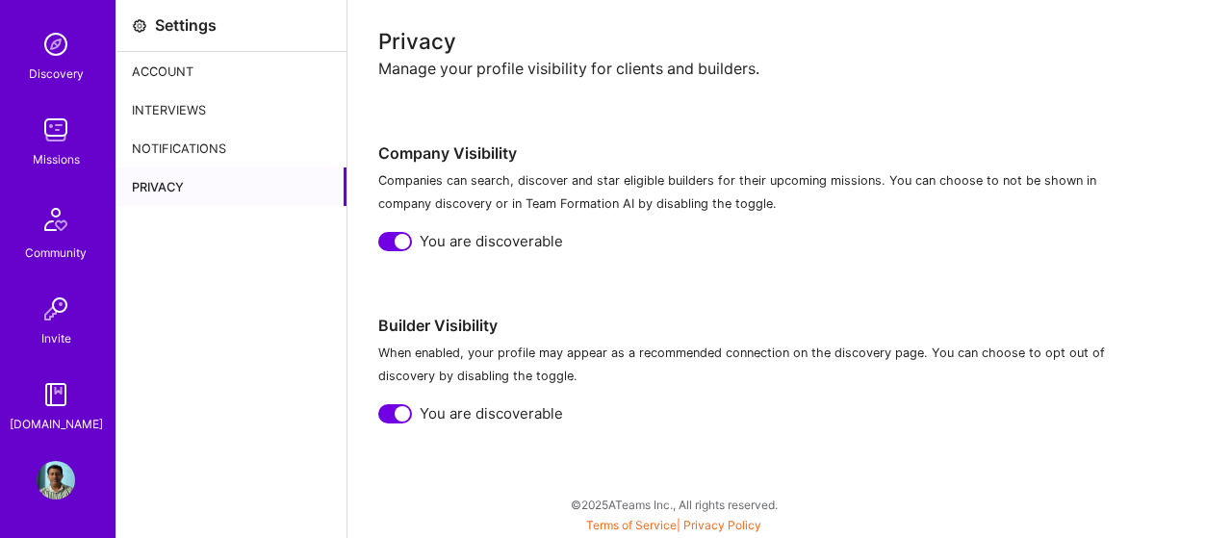
click at [37, 483] on img at bounding box center [56, 480] width 38 height 38
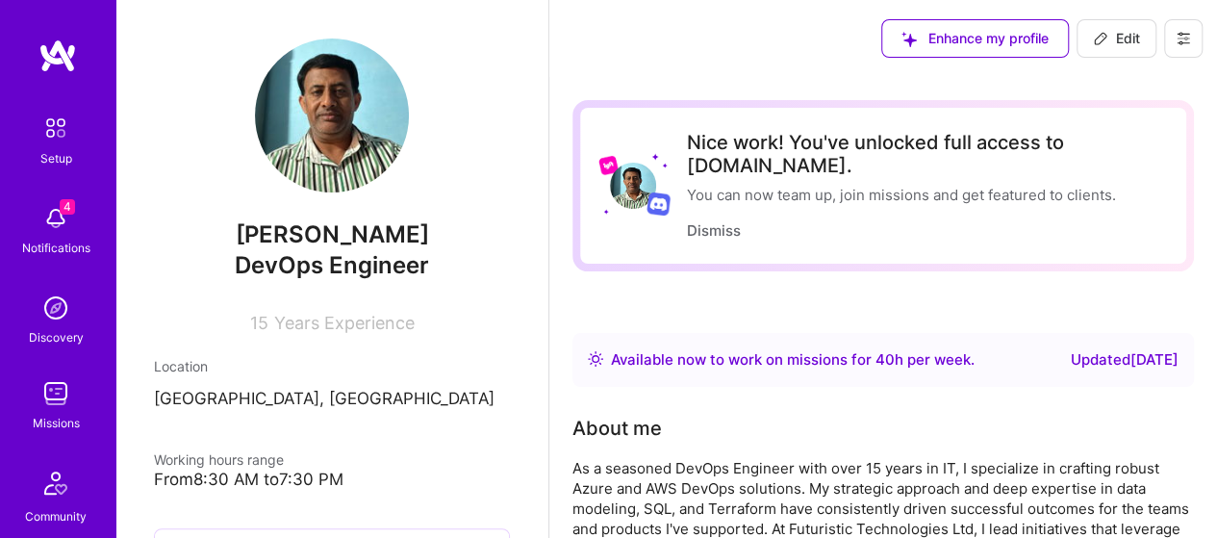
click at [1178, 38] on icon at bounding box center [1183, 38] width 15 height 15
click at [1080, 179] on button "Log Out" at bounding box center [1130, 180] width 144 height 49
